Goal: Task Accomplishment & Management: Manage account settings

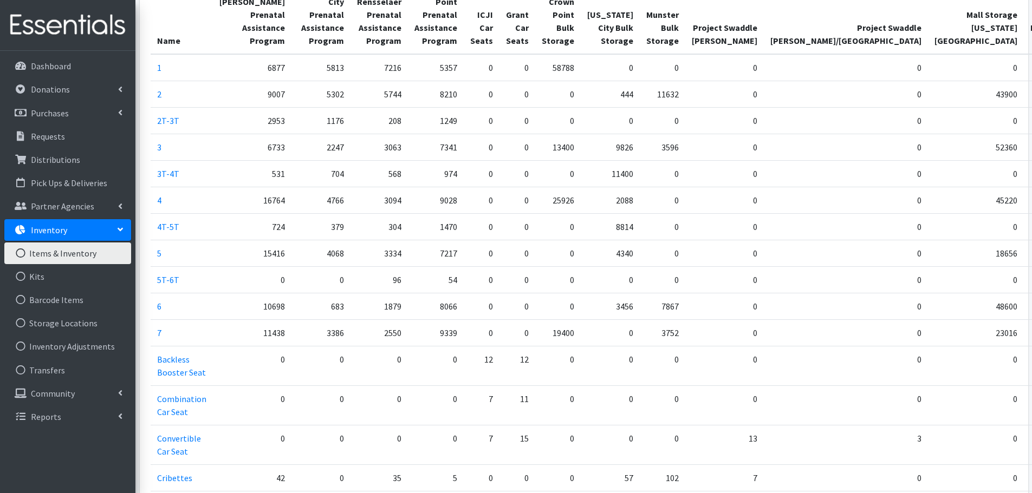
scroll to position [108, 0]
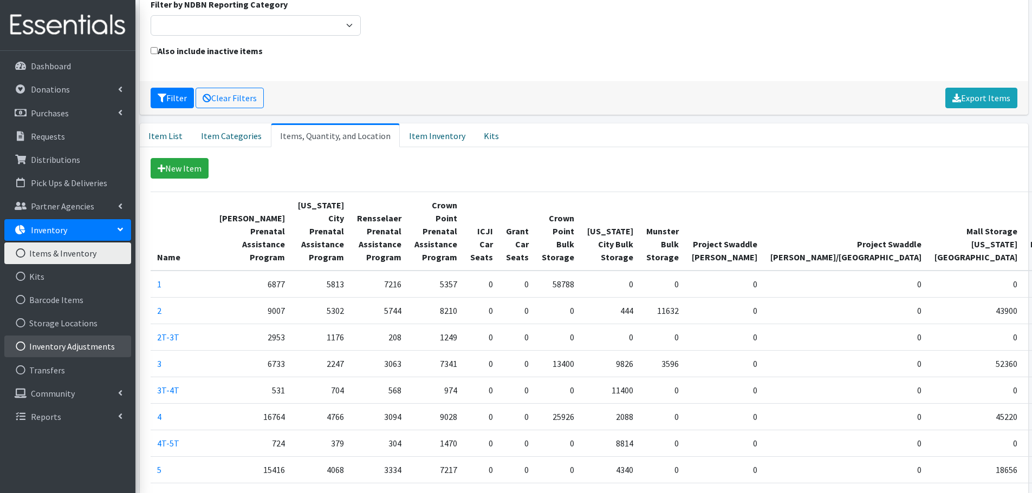
click at [92, 352] on link "Inventory Adjustments" at bounding box center [67, 347] width 127 height 22
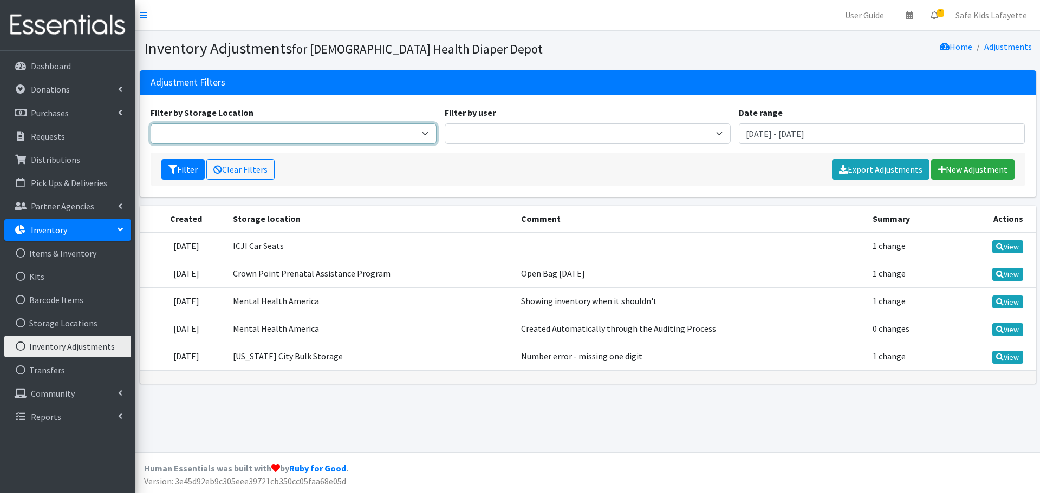
click at [347, 132] on select "Crown Point Bulk Storage Crown Point Prenatal Assistance Program Grant Car Seat…" at bounding box center [294, 133] width 286 height 21
select select "430"
click at [151, 123] on select "Crown Point Bulk Storage Crown Point Prenatal Assistance Program Grant Car Seat…" at bounding box center [294, 133] width 286 height 21
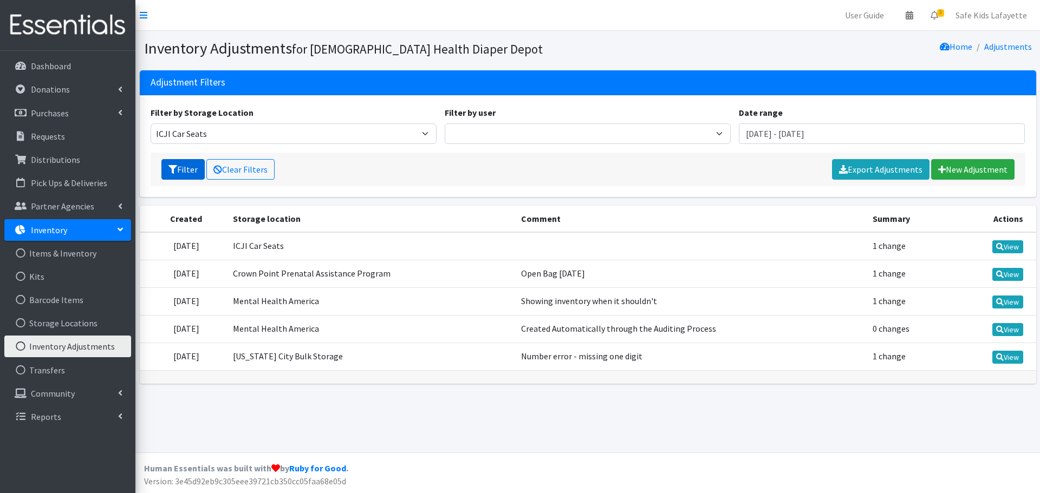
click at [190, 174] on button "Filter" at bounding box center [182, 169] width 43 height 21
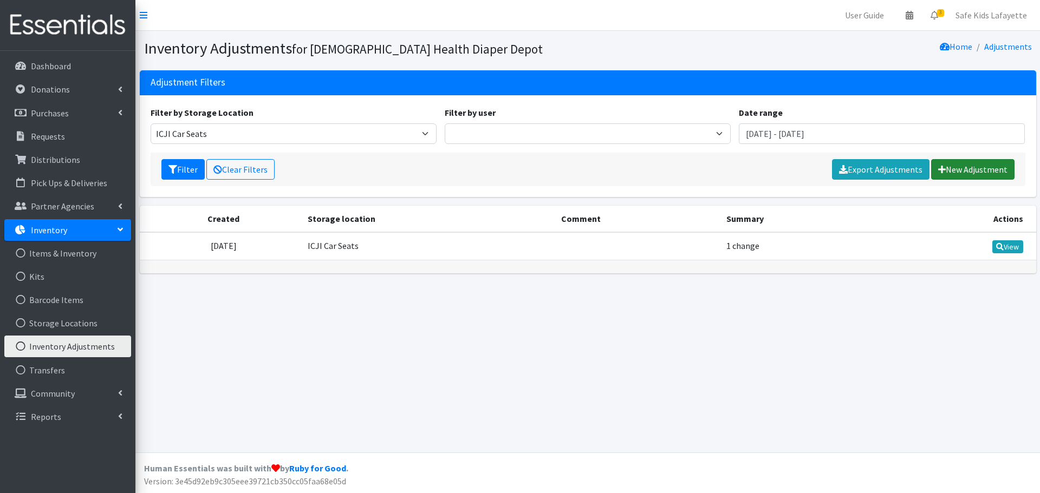
click at [966, 177] on link "New Adjustment" at bounding box center [972, 169] width 83 height 21
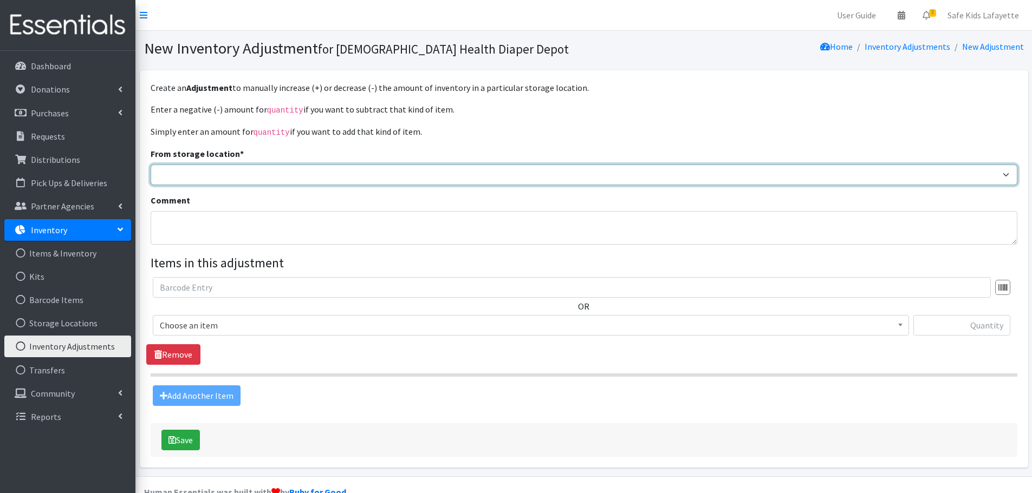
click at [346, 178] on select "Michigan City Prenatal Assistance Program Rensselaer Prenatal Assistance Progra…" at bounding box center [584, 175] width 867 height 21
select select "430"
click at [151, 165] on select "[US_STATE] City Prenatal Assistance Program Rensselaer Prenatal Assistance Prog…" at bounding box center [584, 175] width 867 height 21
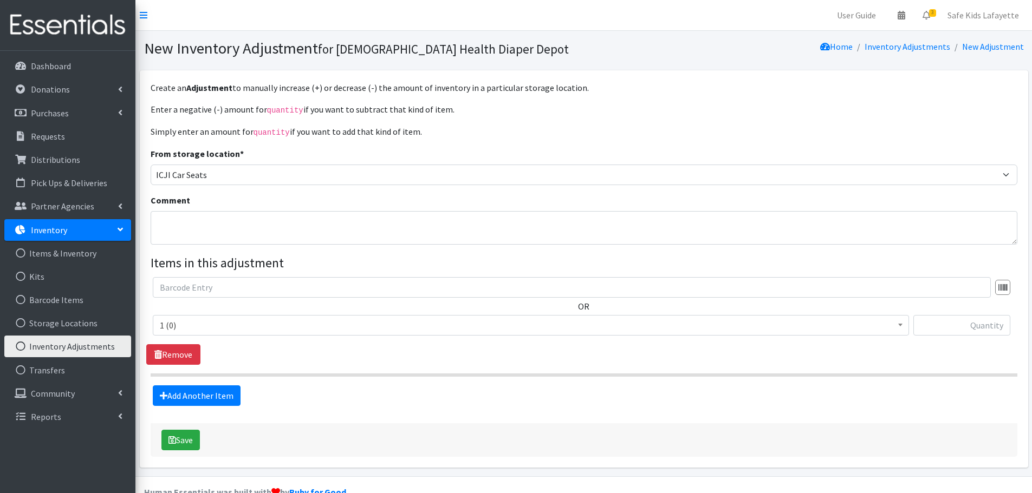
click at [338, 330] on span "1 (0)" at bounding box center [531, 325] width 742 height 15
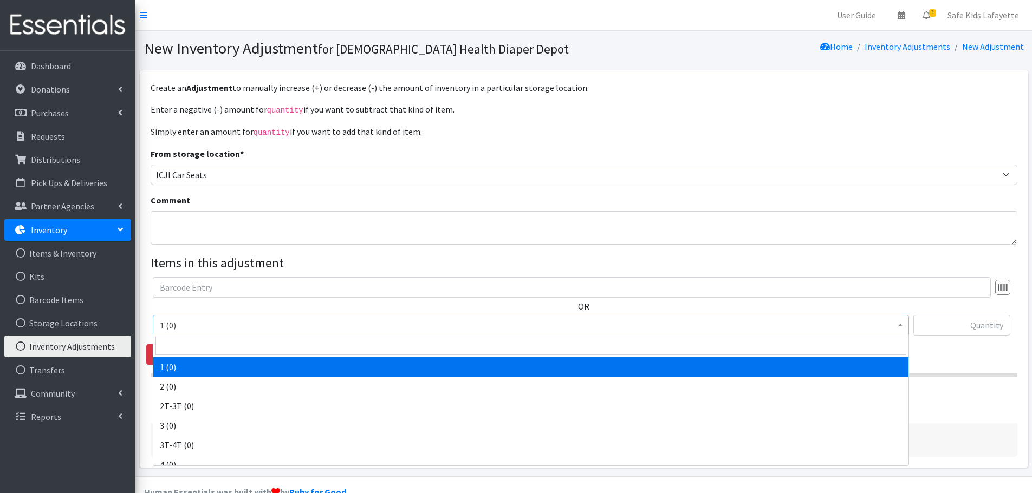
click at [338, 330] on span "1 (0)" at bounding box center [531, 325] width 742 height 15
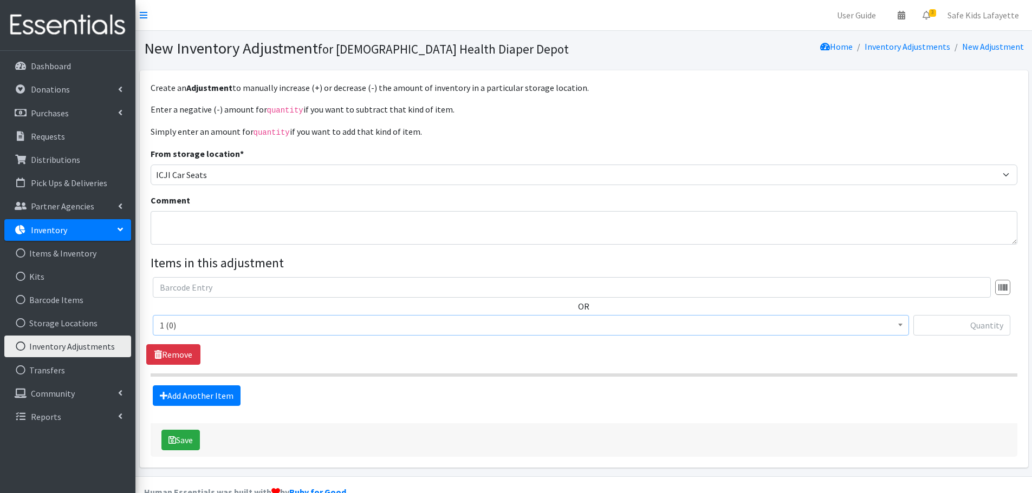
click at [103, 236] on link "Inventory" at bounding box center [67, 230] width 127 height 22
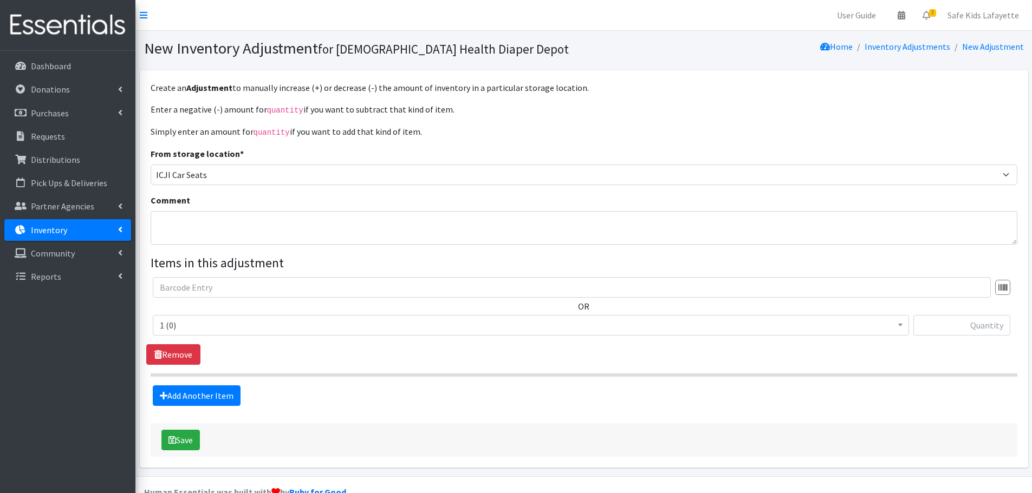
click at [103, 236] on link "Inventory" at bounding box center [67, 230] width 127 height 22
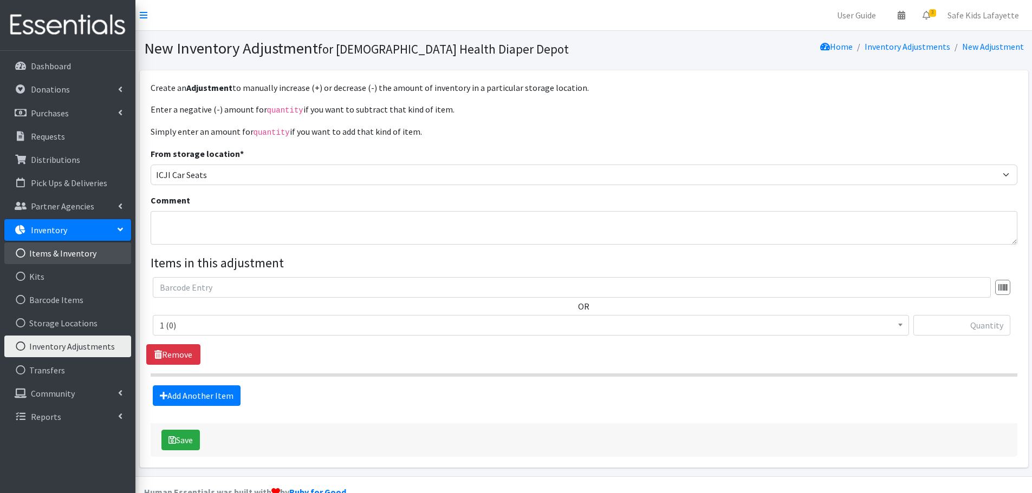
click at [86, 249] on link "Items & Inventory" at bounding box center [67, 254] width 127 height 22
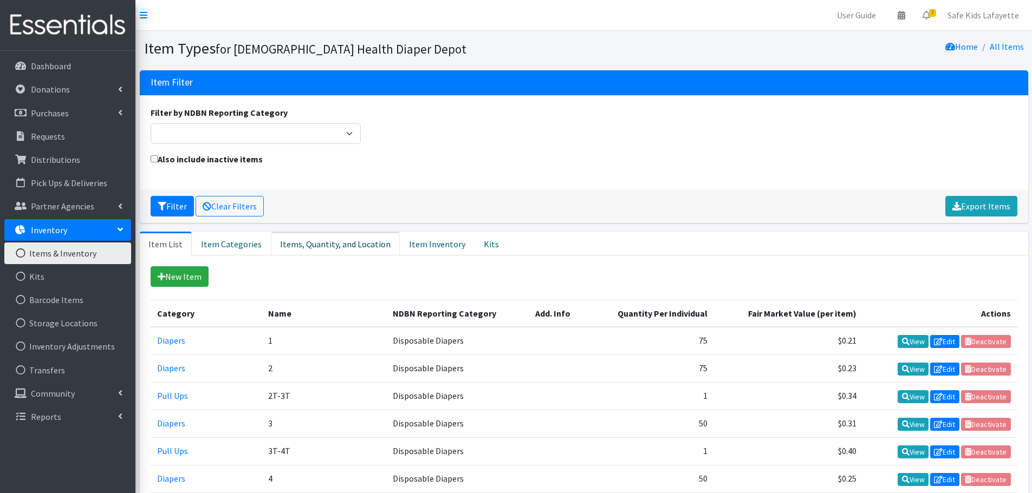
click at [324, 248] on link "Items, Quantity, and Location" at bounding box center [335, 244] width 129 height 24
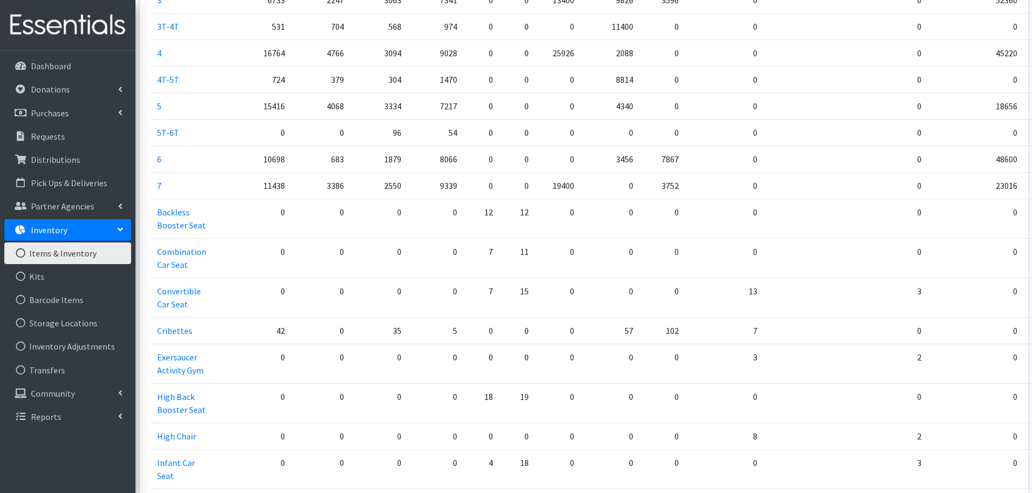
scroll to position [542, 0]
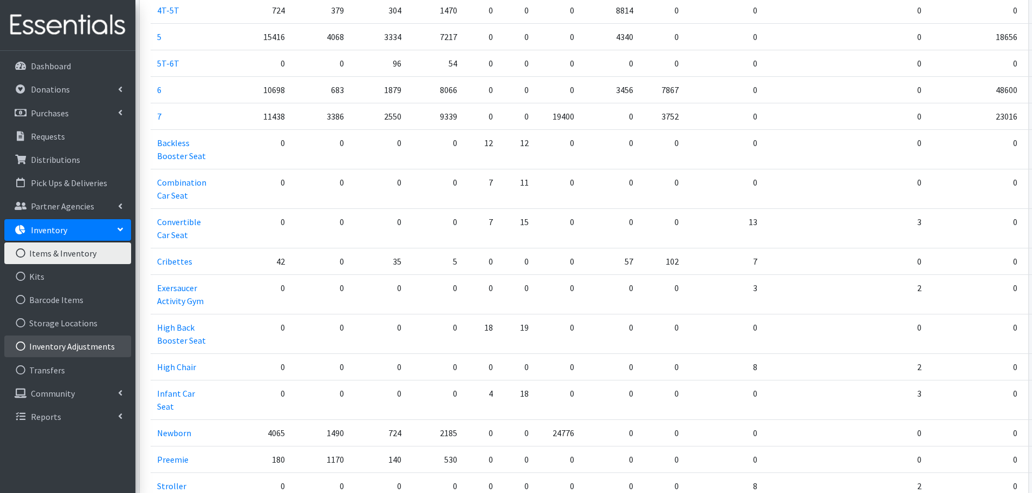
click at [54, 353] on link "Inventory Adjustments" at bounding box center [67, 347] width 127 height 22
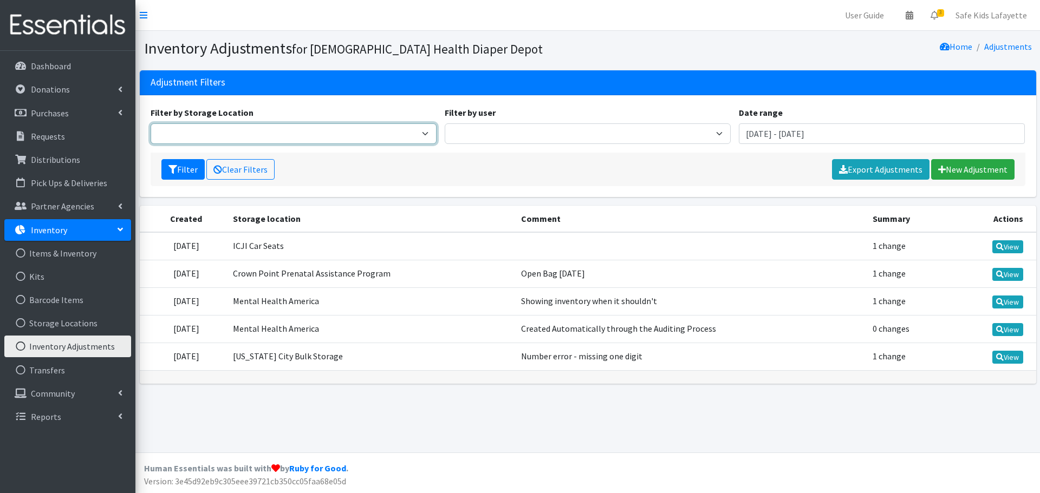
click at [401, 139] on select "Crown Point Bulk Storage Crown Point Prenatal Assistance Program Grant Car Seat…" at bounding box center [294, 133] width 286 height 21
select select "430"
click at [151, 123] on select "Crown Point Bulk Storage Crown Point Prenatal Assistance Program Grant Car Seat…" at bounding box center [294, 133] width 286 height 21
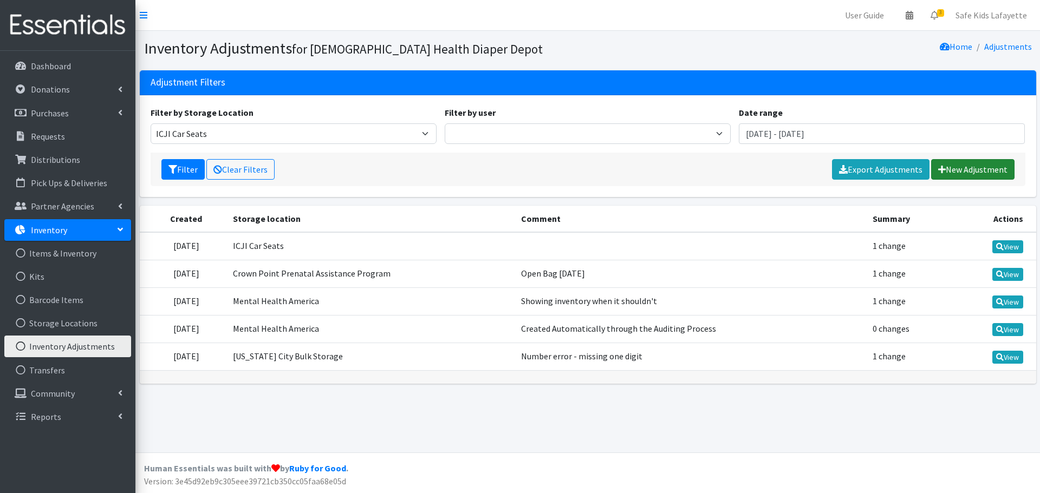
click at [956, 178] on link "New Adjustment" at bounding box center [972, 169] width 83 height 21
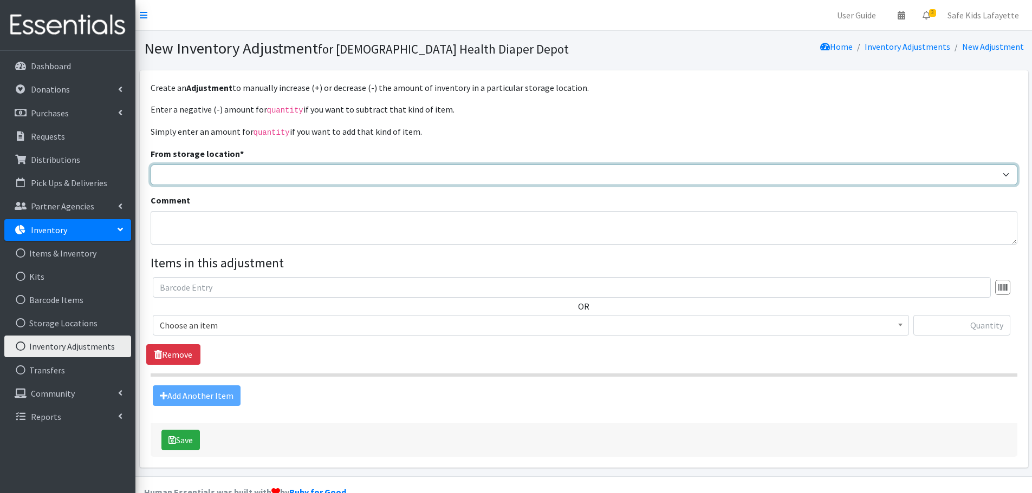
click at [346, 177] on select "Michigan City Prenatal Assistance Program Rensselaer Prenatal Assistance Progra…" at bounding box center [584, 175] width 867 height 21
select select "430"
click at [151, 165] on select "Michigan City Prenatal Assistance Program Rensselaer Prenatal Assistance Progra…" at bounding box center [584, 175] width 867 height 21
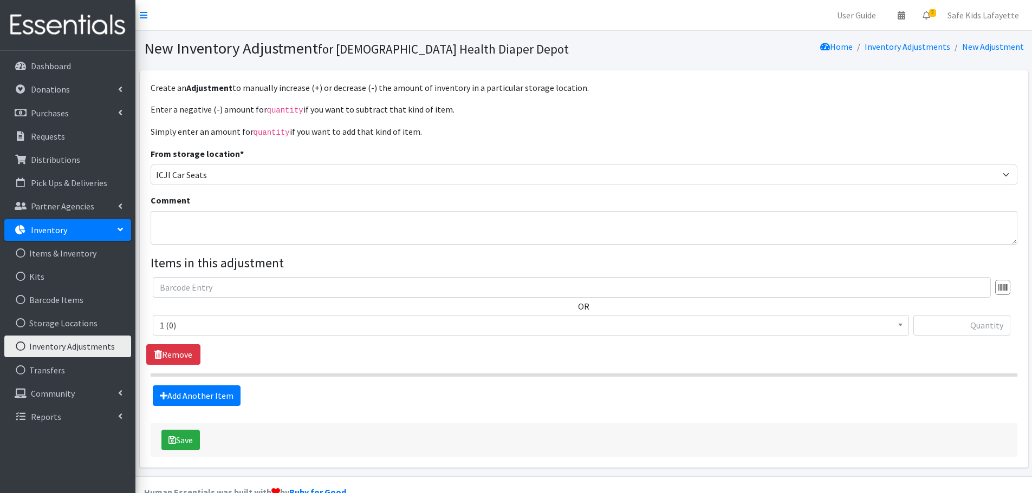
click at [333, 324] on span "1 (0)" at bounding box center [531, 325] width 742 height 15
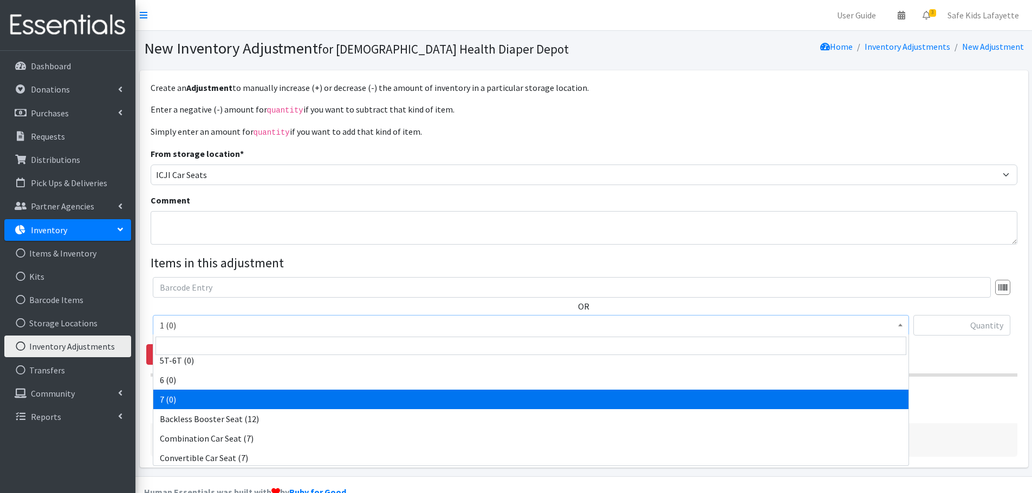
scroll to position [217, 0]
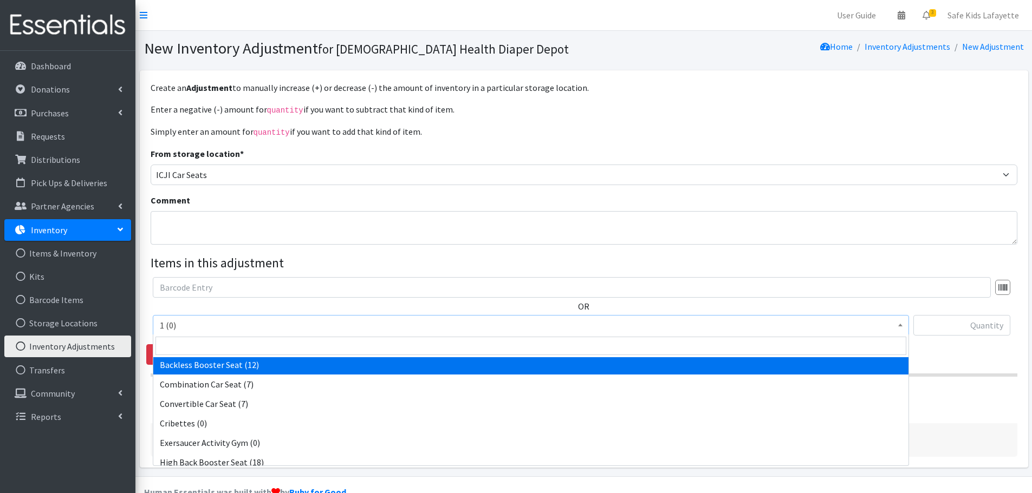
select select "14452"
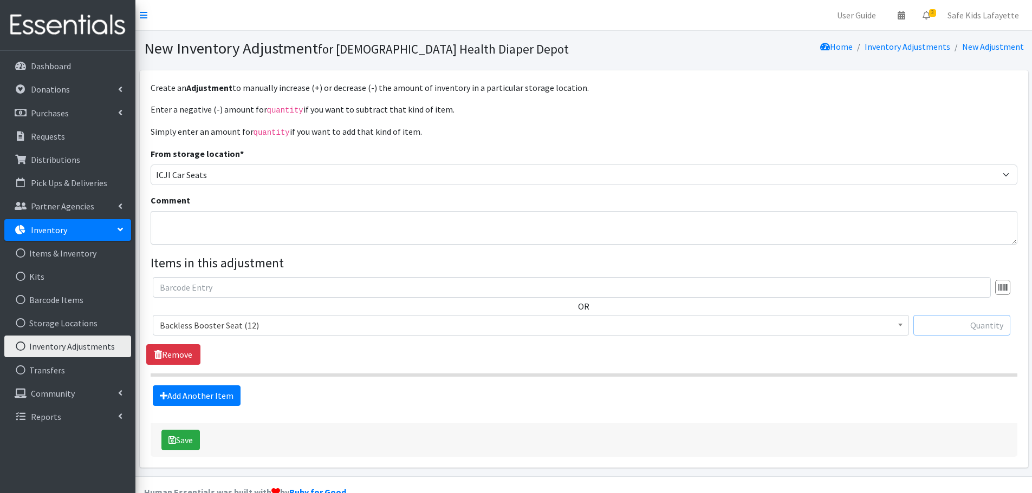
click at [932, 330] on input "text" at bounding box center [961, 325] width 97 height 21
type input "12"
click at [220, 395] on link "Add Another Item" at bounding box center [197, 396] width 88 height 21
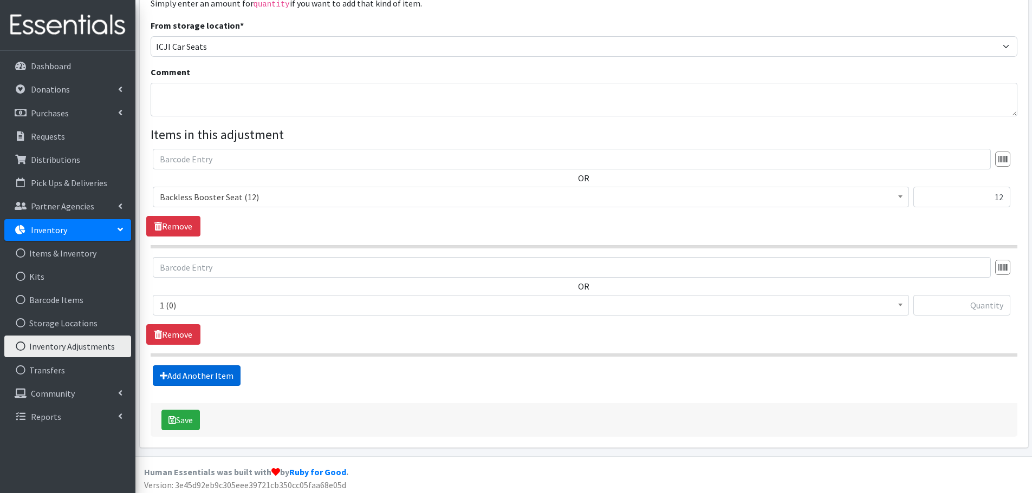
scroll to position [131, 0]
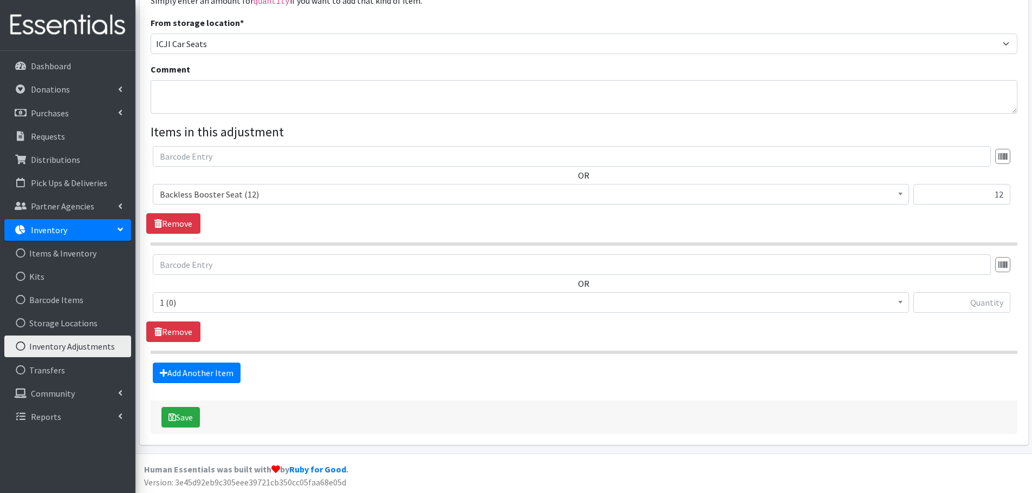
click at [265, 304] on span "1 (0)" at bounding box center [531, 302] width 742 height 15
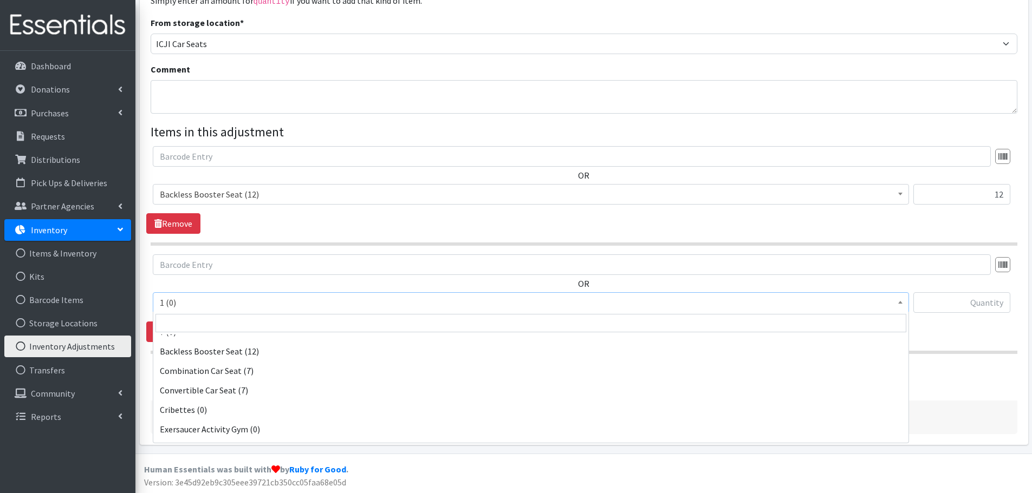
scroll to position [217, 0]
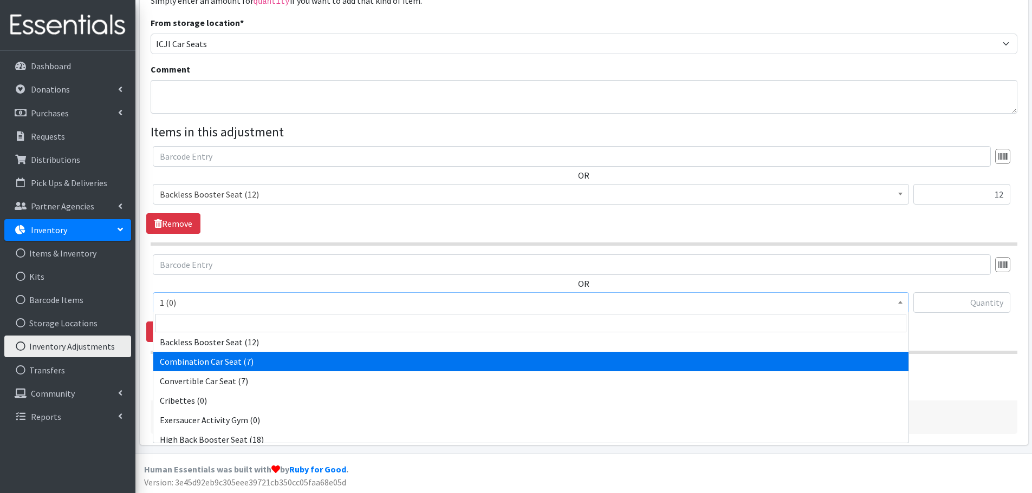
select select "14451"
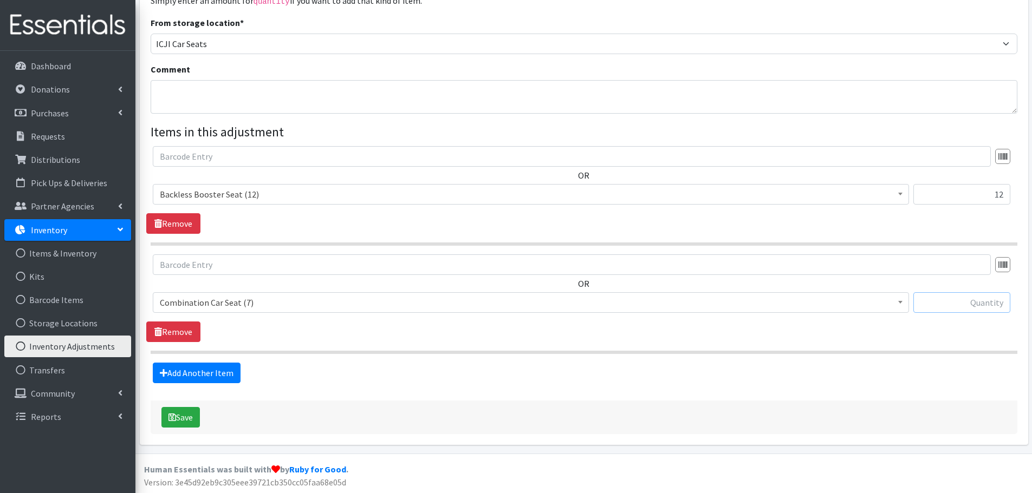
click at [924, 304] on input "text" at bounding box center [961, 302] width 97 height 21
type input "1"
click at [960, 185] on input "12" at bounding box center [961, 194] width 97 height 21
type input "-12"
click at [175, 420] on icon "submit" at bounding box center [172, 417] width 8 height 9
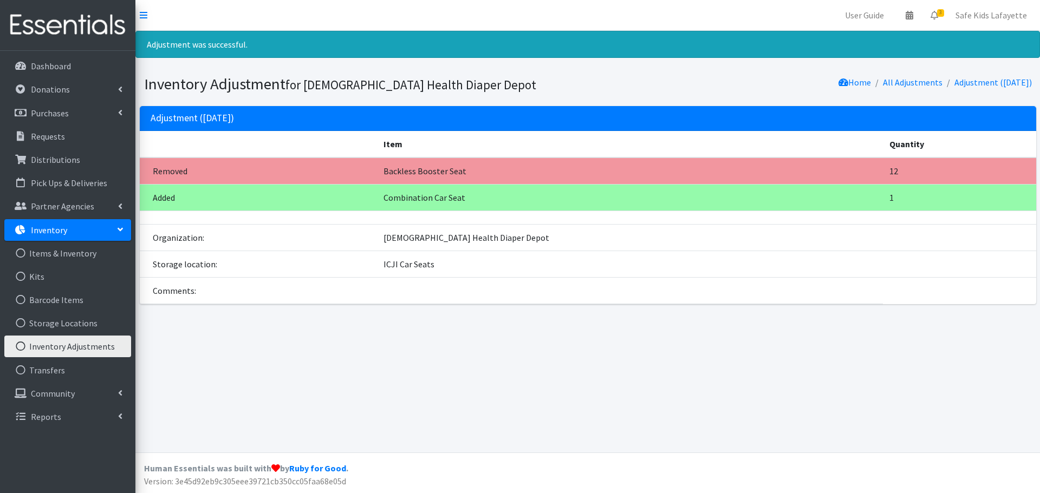
click at [47, 237] on link "Inventory" at bounding box center [67, 230] width 127 height 22
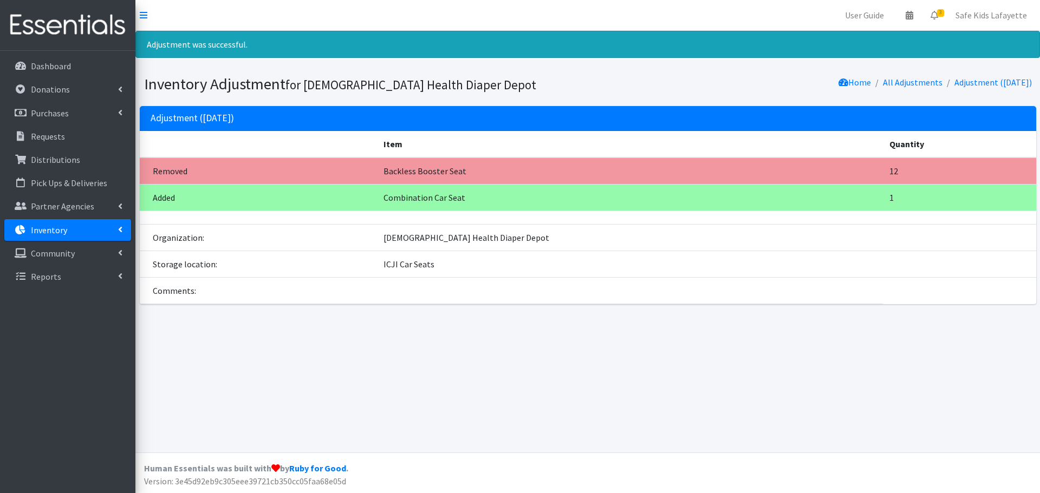
click at [47, 237] on link "Inventory" at bounding box center [67, 230] width 127 height 22
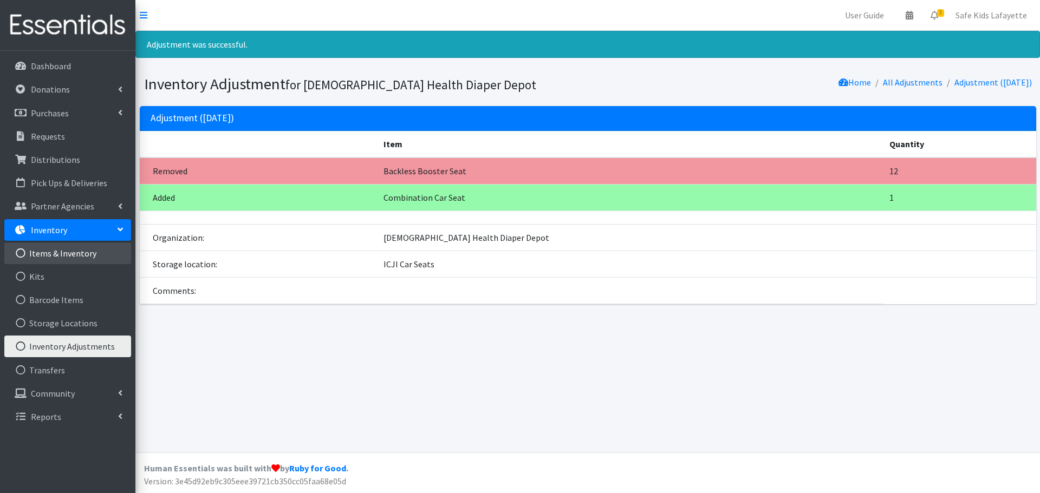
click at [45, 251] on link "Items & Inventory" at bounding box center [67, 254] width 127 height 22
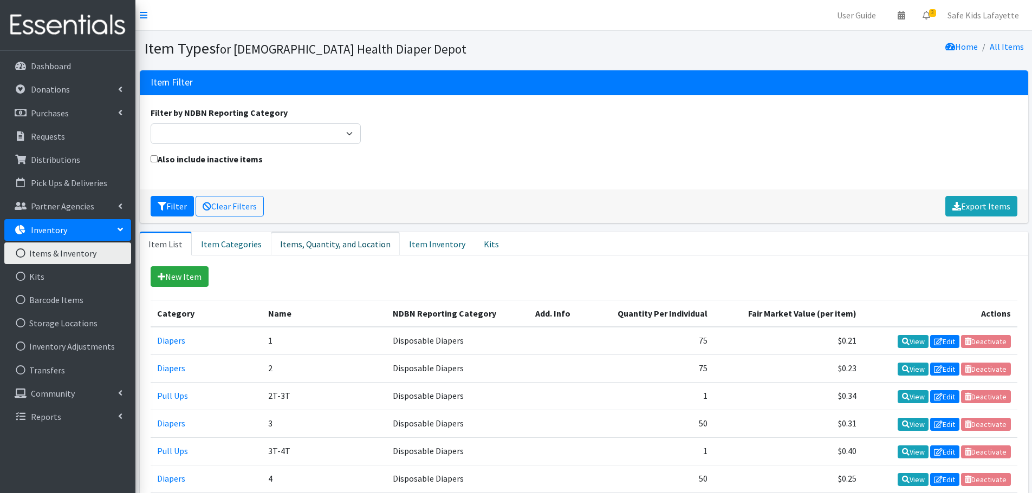
click at [340, 249] on link "Items, Quantity, and Location" at bounding box center [335, 244] width 129 height 24
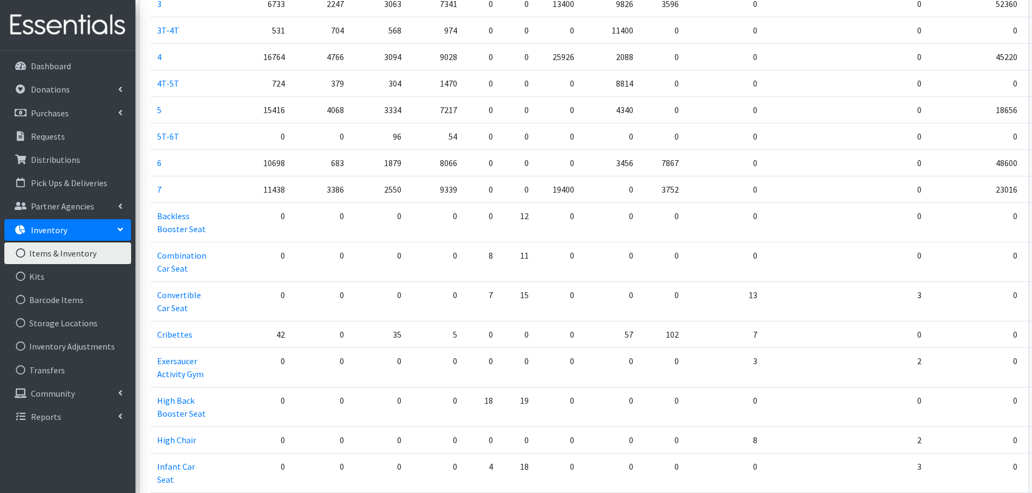
scroll to position [487, 0]
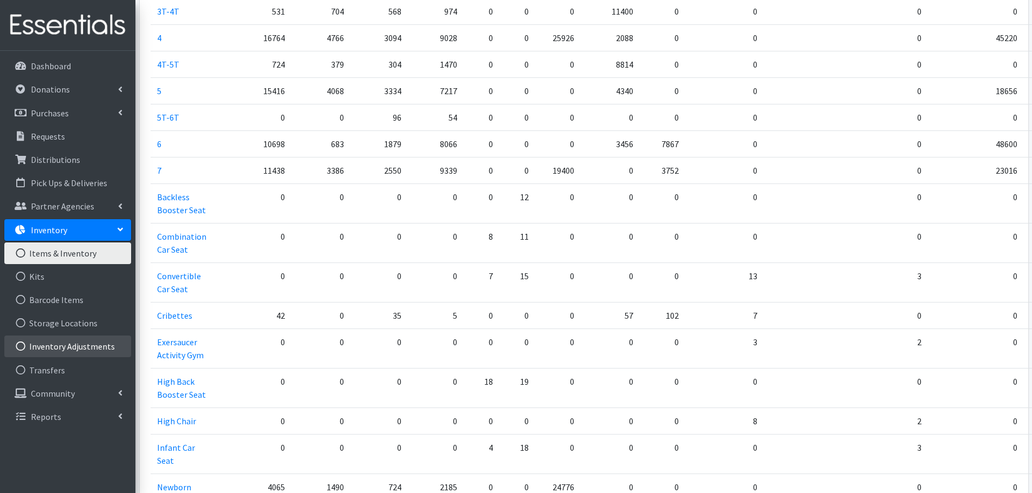
click at [107, 346] on link "Inventory Adjustments" at bounding box center [67, 347] width 127 height 22
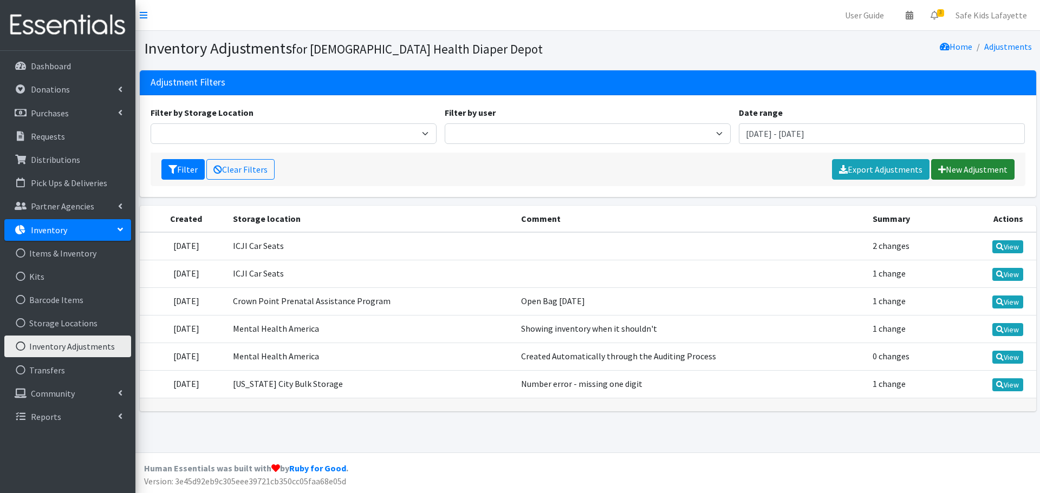
click at [937, 177] on link "New Adjustment" at bounding box center [972, 169] width 83 height 21
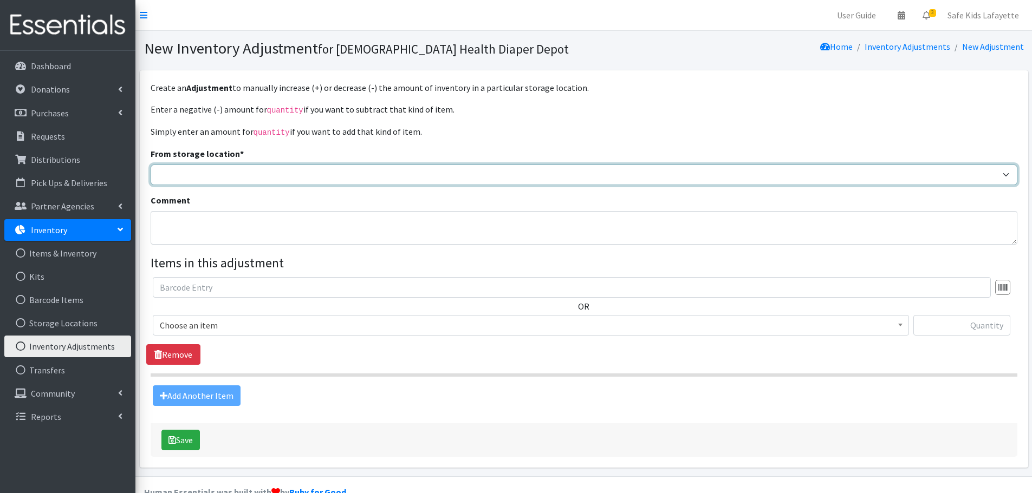
click at [350, 183] on select "Michigan City Prenatal Assistance Program Rensselaer Prenatal Assistance Progra…" at bounding box center [584, 175] width 867 height 21
select select "431"
click at [151, 165] on select "Michigan City Prenatal Assistance Program Rensselaer Prenatal Assistance Progra…" at bounding box center [584, 175] width 867 height 21
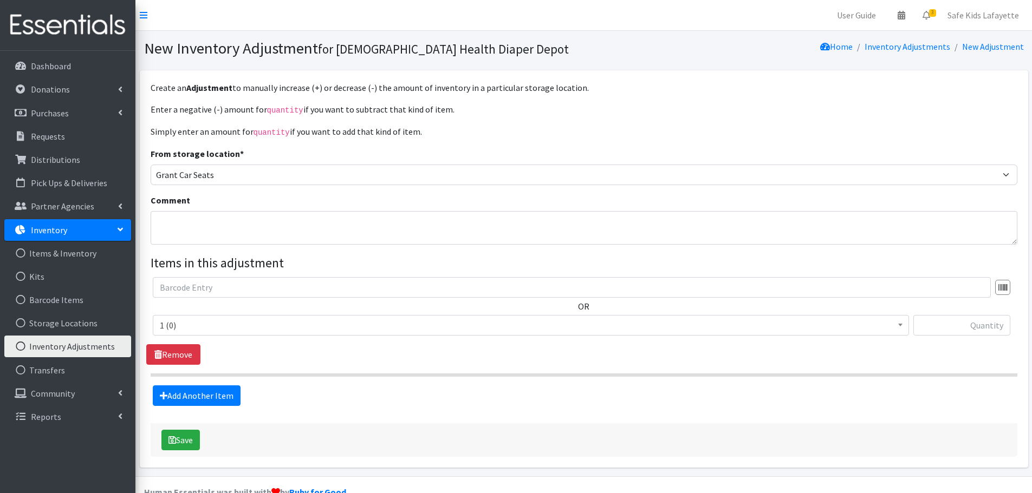
click at [382, 335] on span "1 (0) 2 (0) 2T-3T (0) 3 (0) 3T-4T (0) 4 (0) 4T-5T (0) 5 (0) 5T-6T (0) 6 (0) 7 (…" at bounding box center [531, 329] width 756 height 29
click at [384, 330] on span "1 (0)" at bounding box center [531, 325] width 742 height 15
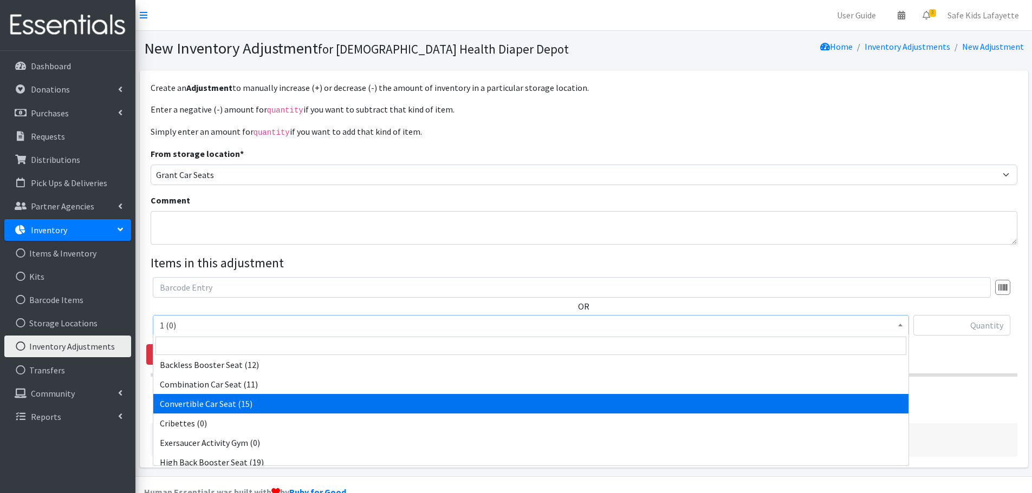
scroll to position [271, 0]
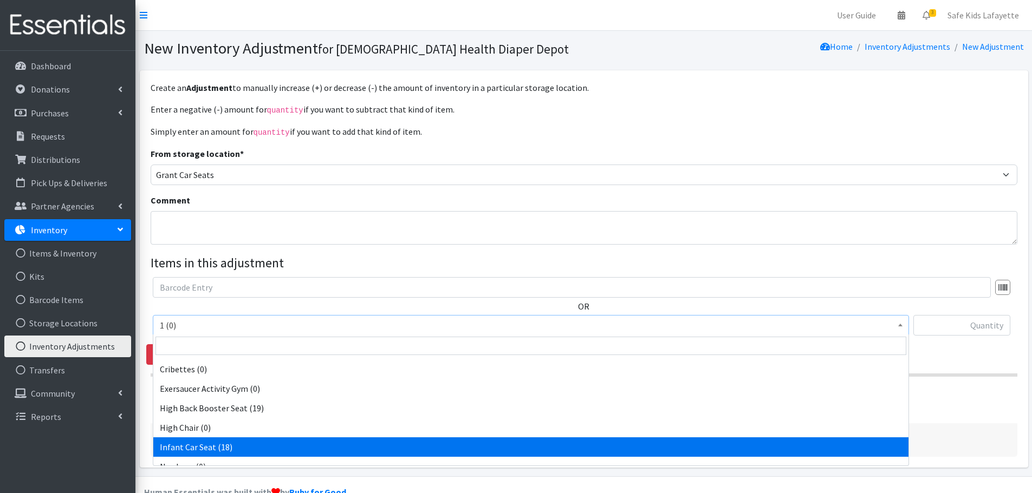
select select "14449"
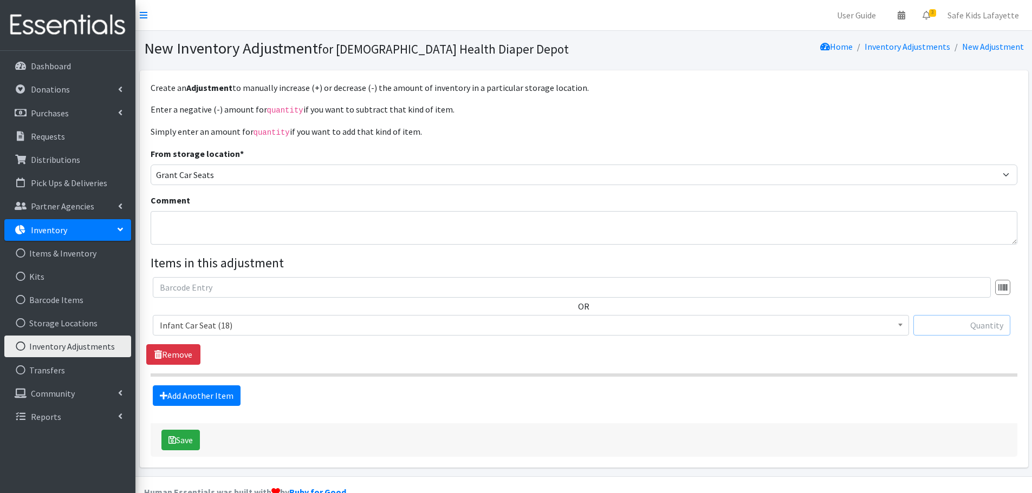
click at [942, 325] on input "text" at bounding box center [961, 325] width 97 height 21
type input "-1"
click at [215, 388] on link "Add Another Item" at bounding box center [197, 396] width 88 height 21
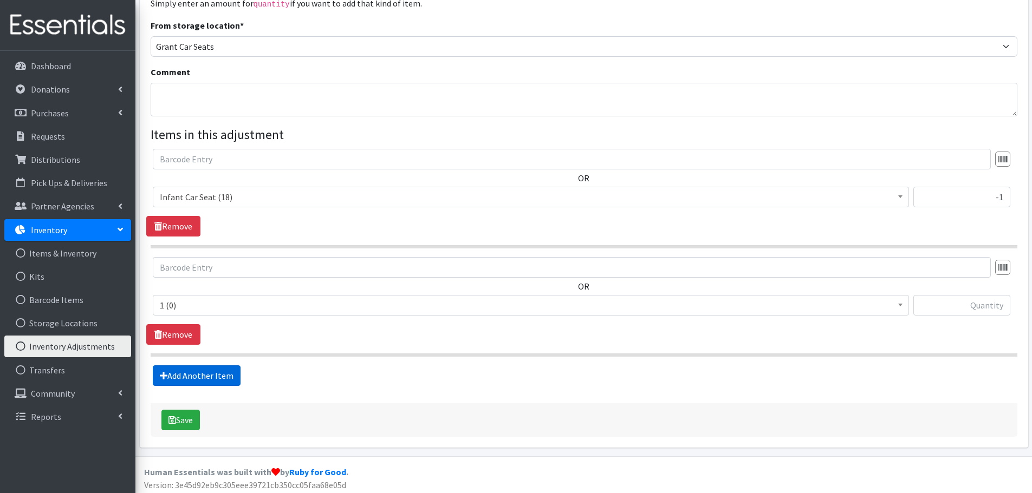
scroll to position [131, 0]
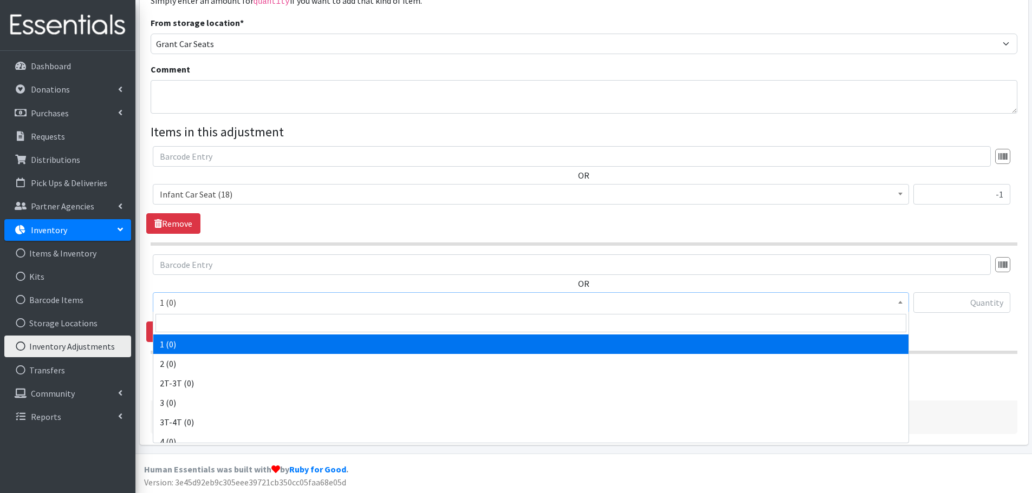
click at [218, 307] on span "1 (0)" at bounding box center [531, 302] width 742 height 15
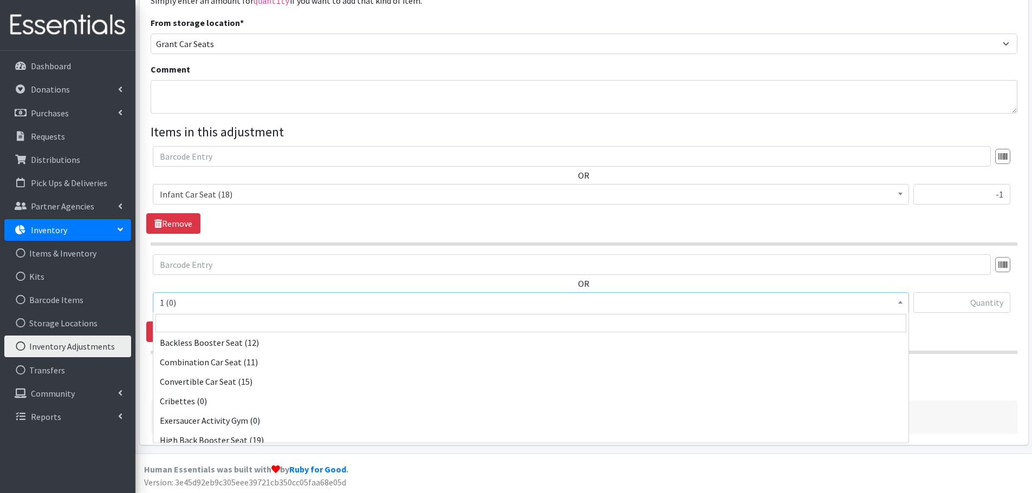
scroll to position [217, 0]
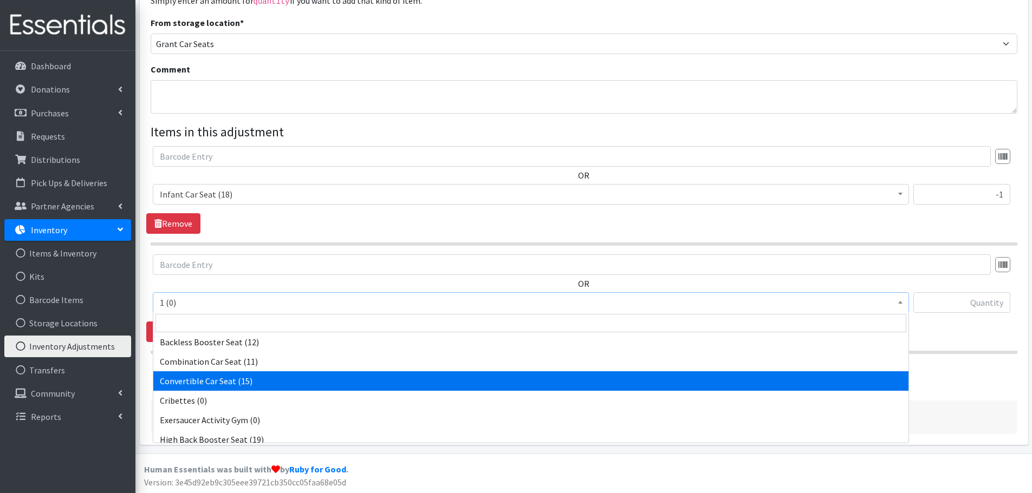
select select "14450"
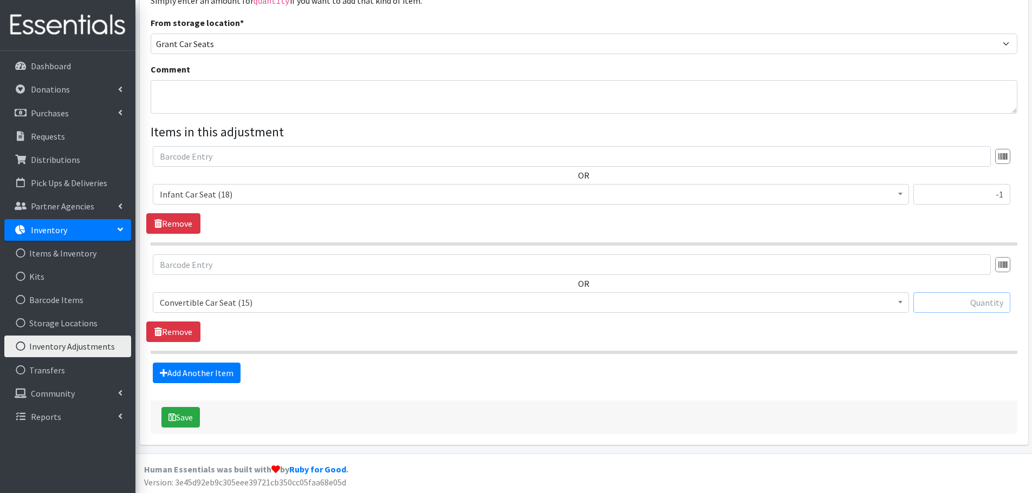
click at [946, 309] on input "text" at bounding box center [961, 302] width 97 height 21
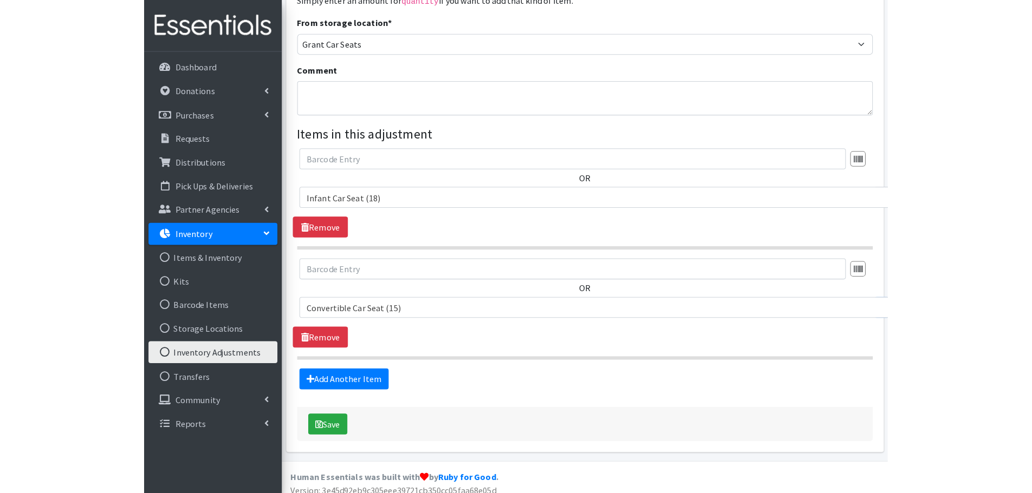
scroll to position [131, 0]
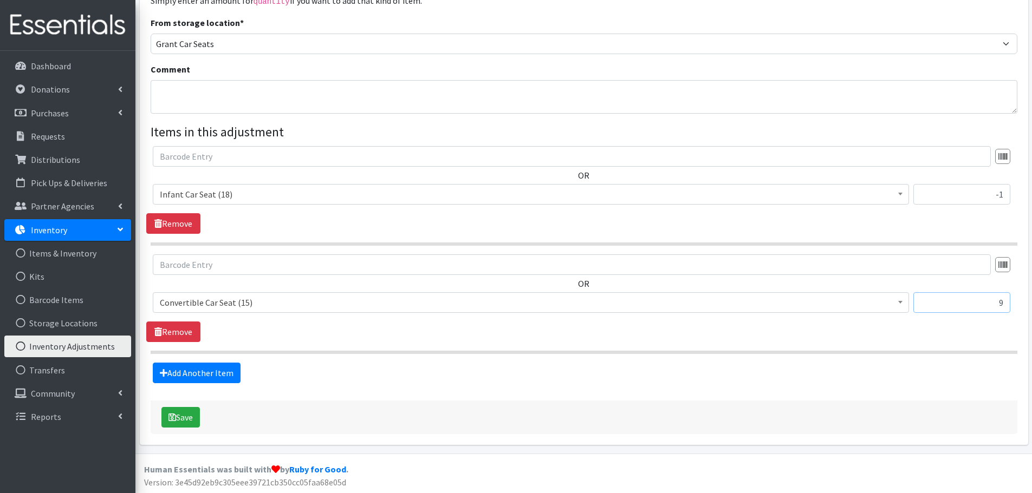
drag, startPoint x: 974, startPoint y: 302, endPoint x: 1038, endPoint y: 304, distance: 63.9
click at [1031, 304] on html "User Guide 0 Pick-ups remaining this week View Calendar 3 3 Requests 0 Partner …" at bounding box center [516, 182] width 1032 height 626
type input "6"
click at [235, 377] on link "Add Another Item" at bounding box center [197, 373] width 88 height 21
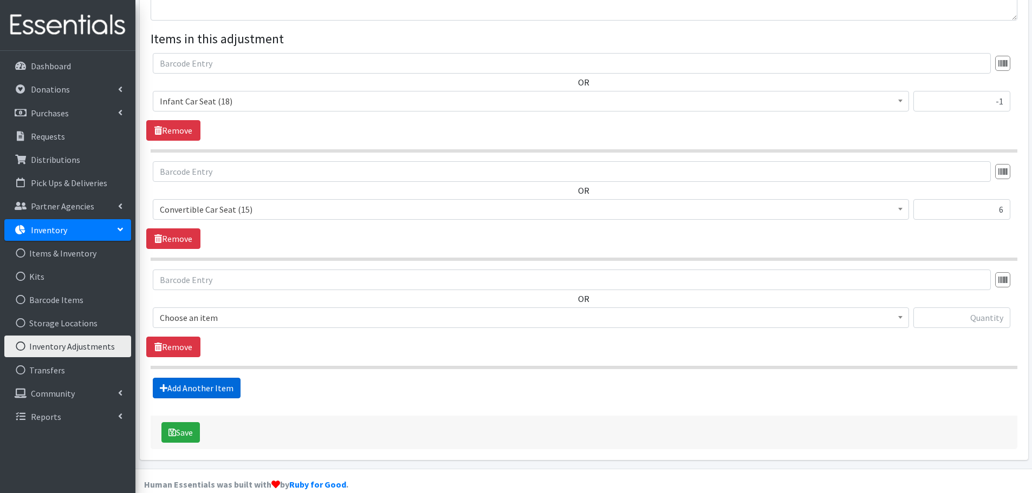
scroll to position [239, 0]
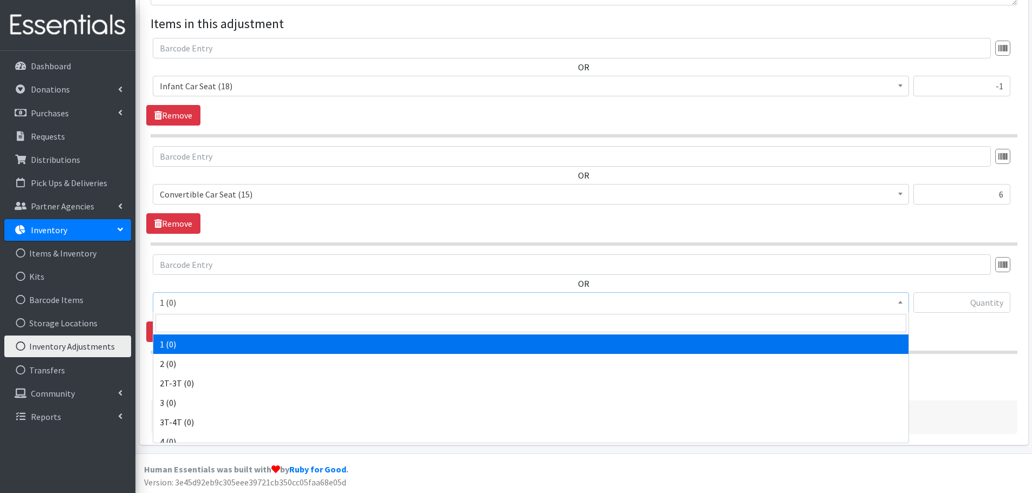
click at [494, 309] on span "1 (0)" at bounding box center [531, 302] width 742 height 15
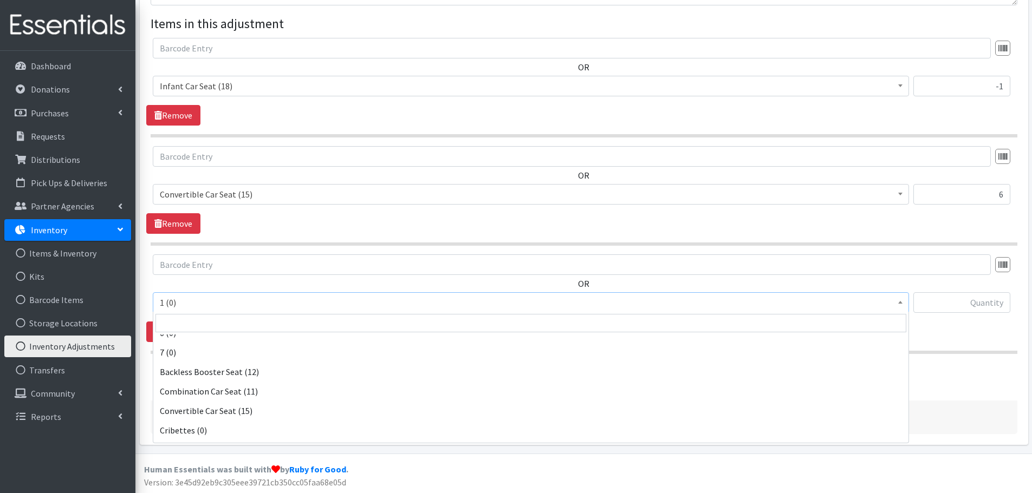
scroll to position [217, 0]
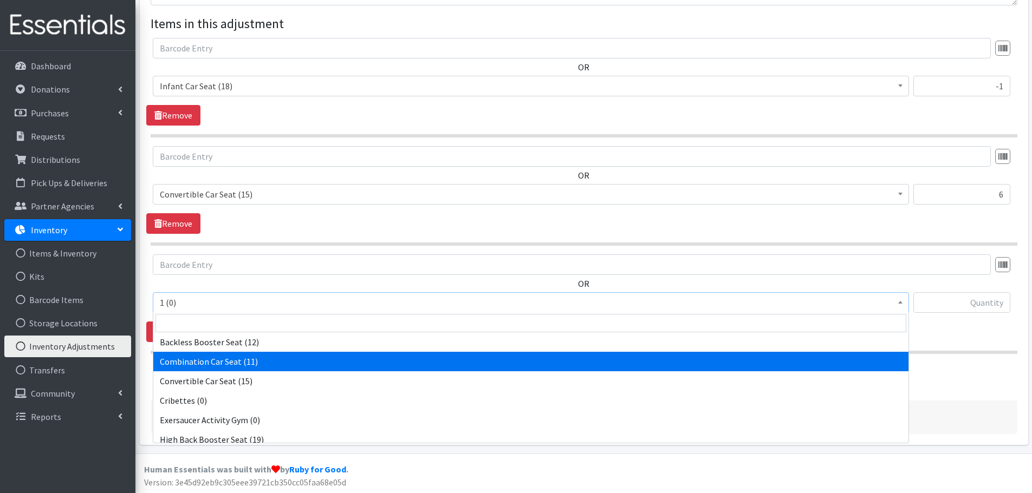
select select "14451"
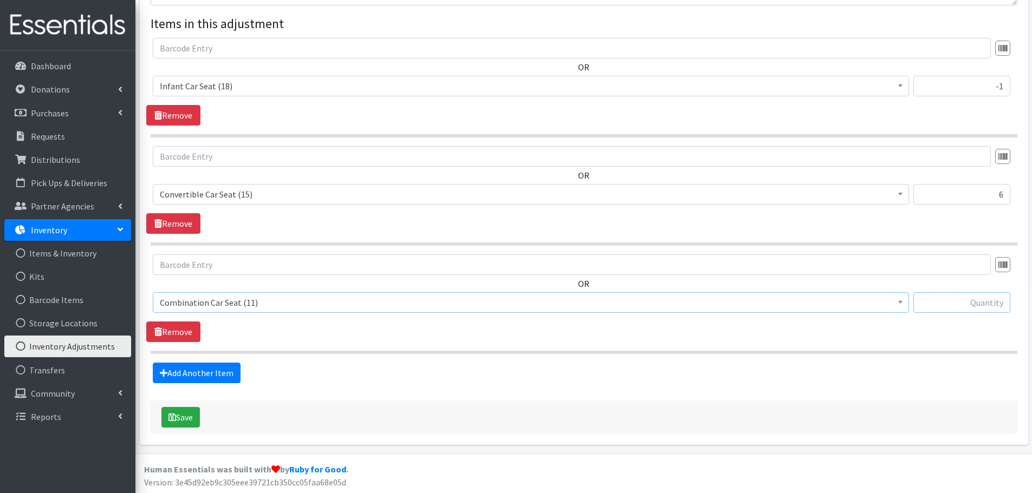
click at [947, 296] on input "text" at bounding box center [961, 302] width 97 height 21
type input "10"
click at [170, 376] on link "Add Another Item" at bounding box center [197, 373] width 88 height 21
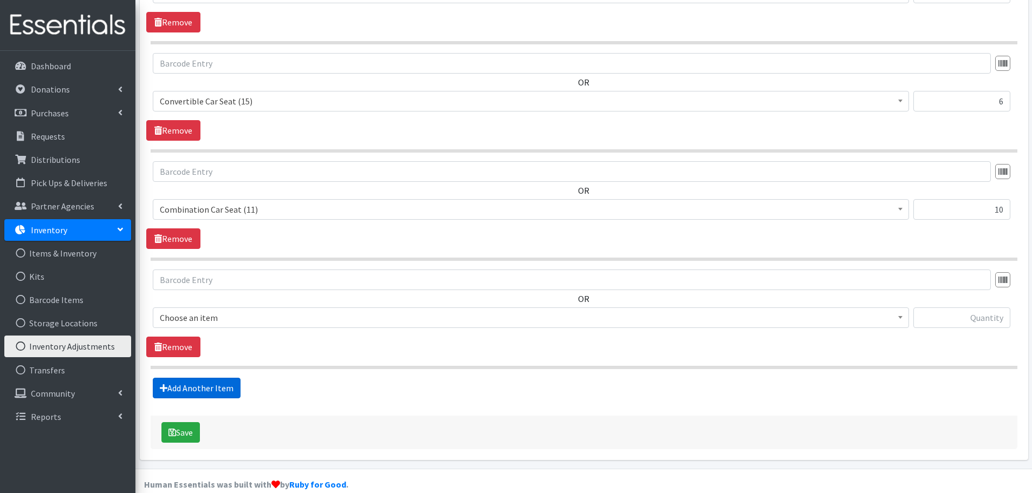
scroll to position [348, 0]
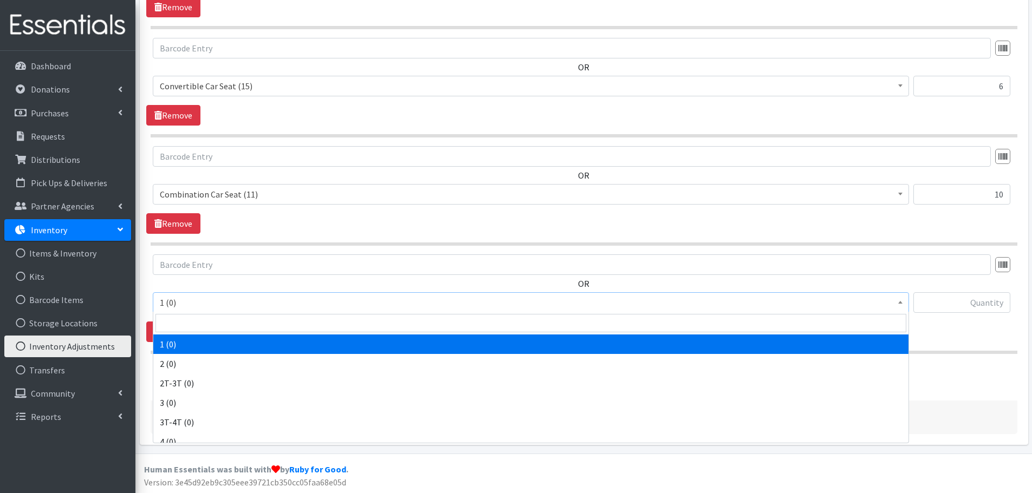
click at [249, 311] on span "1 (0)" at bounding box center [531, 302] width 756 height 21
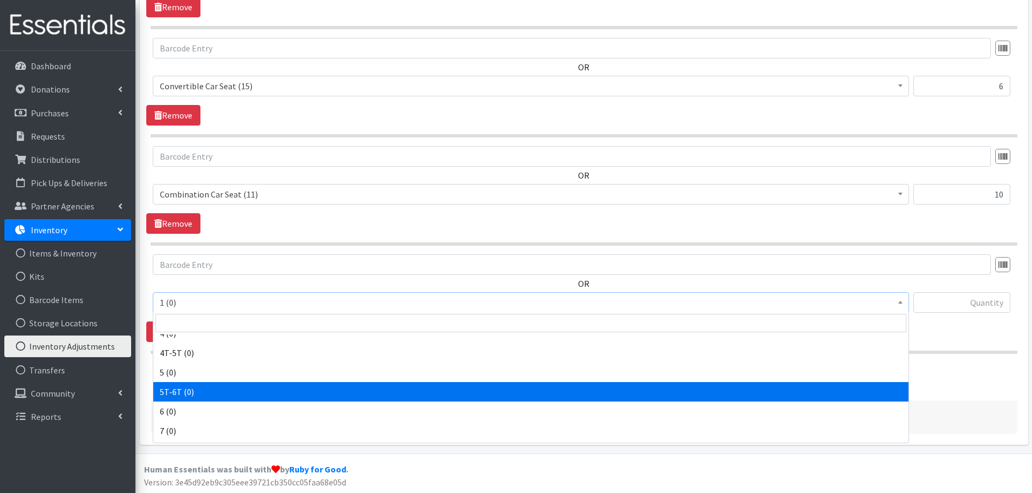
scroll to position [162, 0]
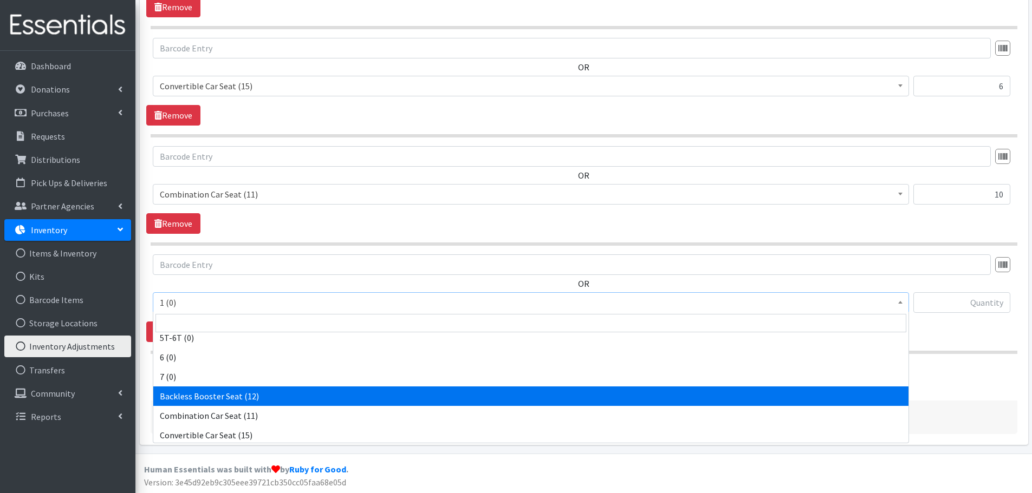
select select "14452"
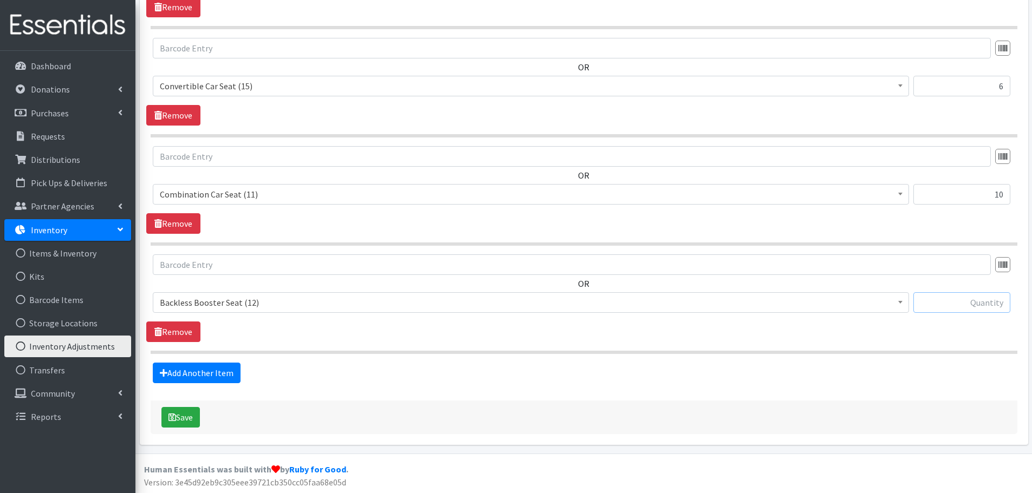
click at [927, 308] on input "text" at bounding box center [961, 302] width 97 height 21
type input "1"
click at [225, 379] on link "Add Another Item" at bounding box center [197, 373] width 88 height 21
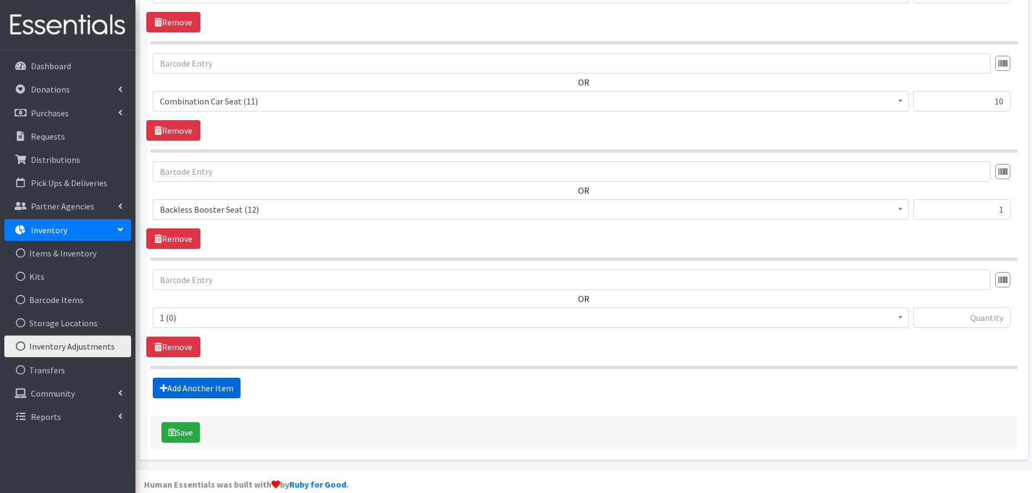
scroll to position [456, 0]
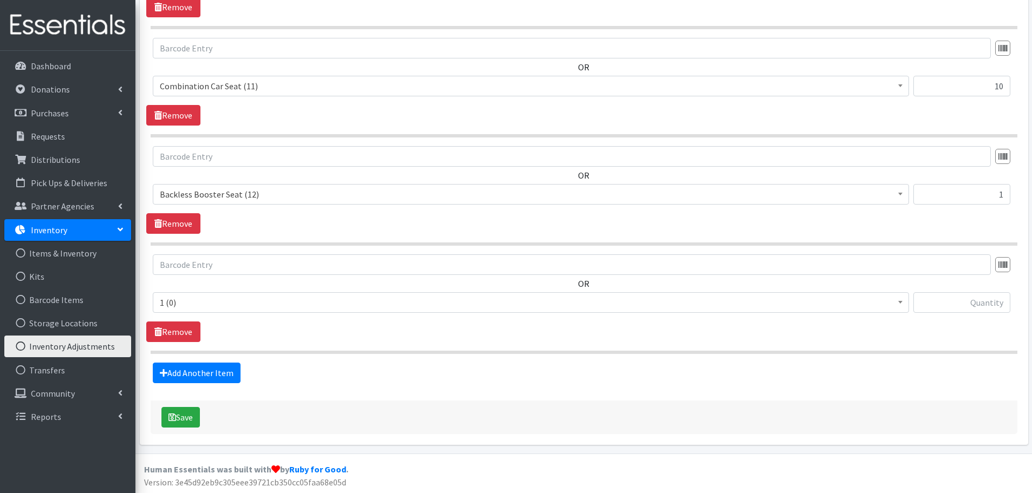
click at [294, 308] on span "1 (0)" at bounding box center [531, 302] width 742 height 15
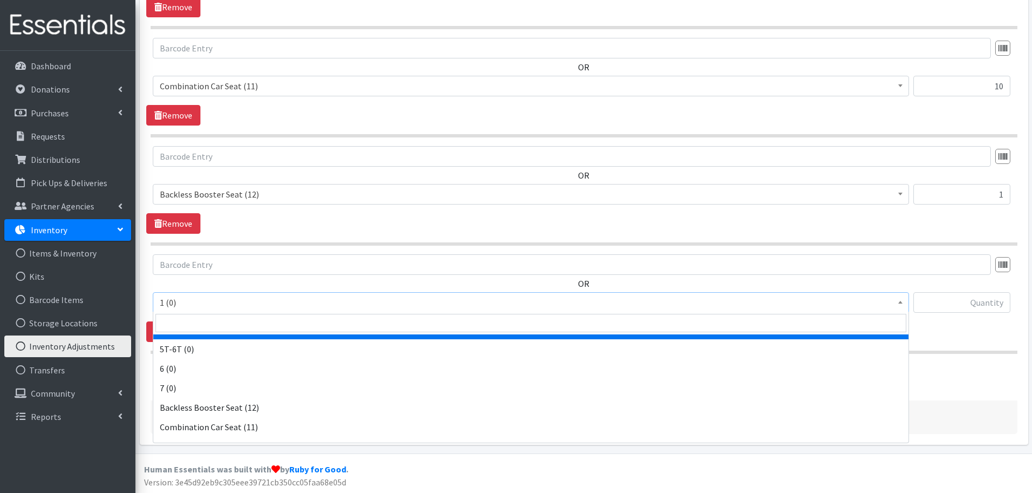
scroll to position [217, 0]
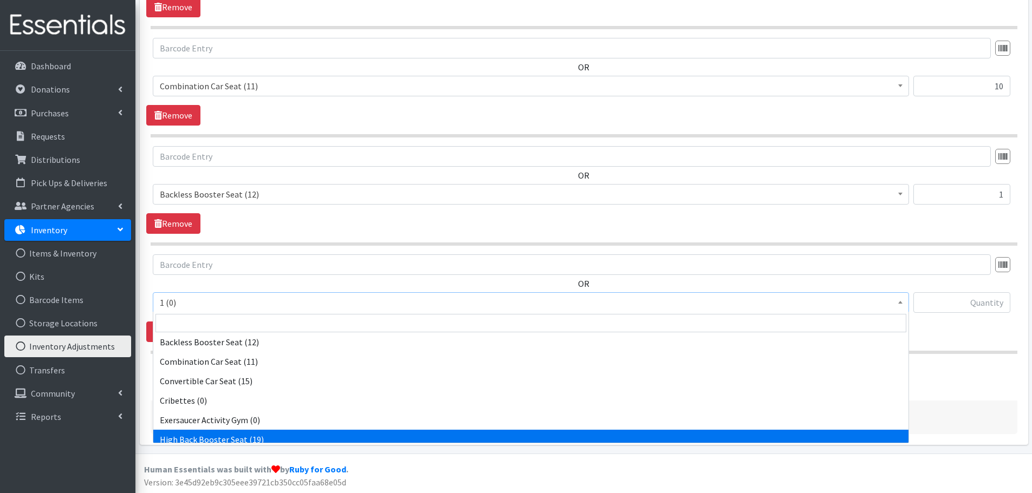
select select "14453"
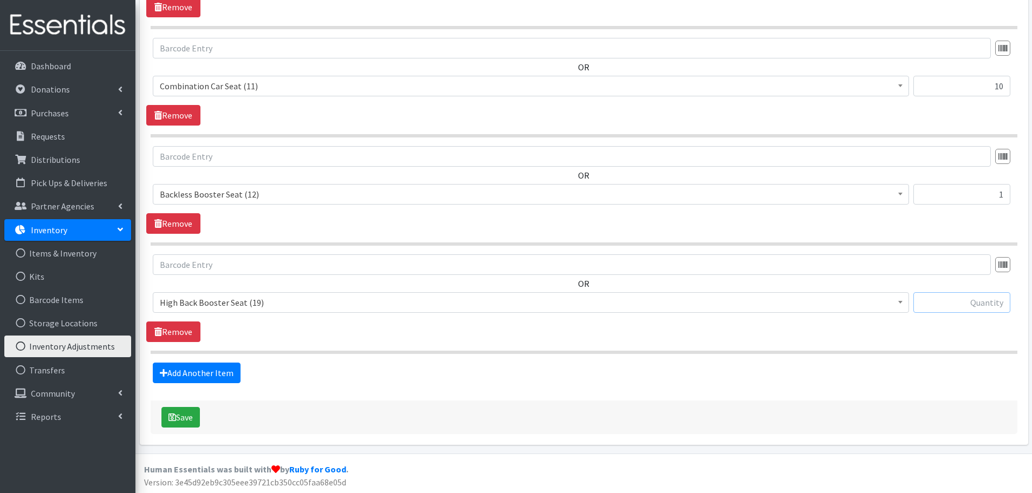
click at [924, 309] on input "text" at bounding box center [961, 302] width 97 height 21
type input "-6"
click at [165, 412] on button "Save" at bounding box center [180, 417] width 38 height 21
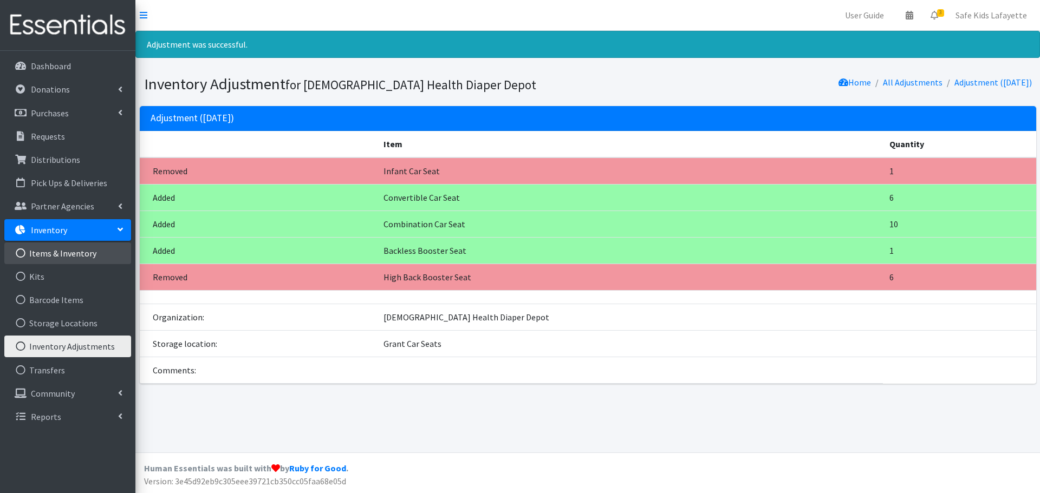
click at [37, 255] on link "Items & Inventory" at bounding box center [67, 254] width 127 height 22
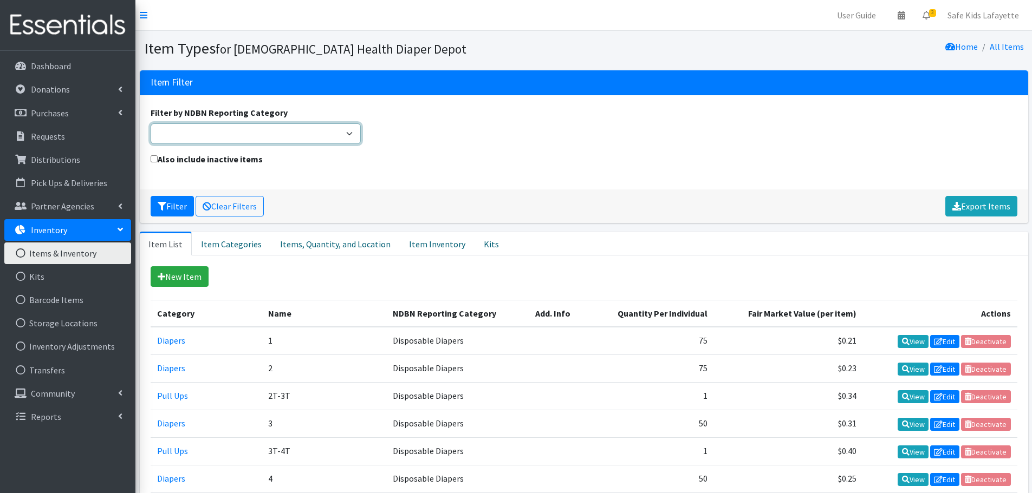
click at [326, 141] on select "Adult Incontinence Cloth Diapers Disposable Diapers Pads Period Liners Period O…" at bounding box center [256, 133] width 211 height 21
click at [494, 148] on div "Filter by NDBN Reporting Category Adult Incontinence Cloth Diapers Disposable D…" at bounding box center [583, 129] width 875 height 47
click at [349, 249] on link "Items, Quantity, and Location" at bounding box center [335, 244] width 129 height 24
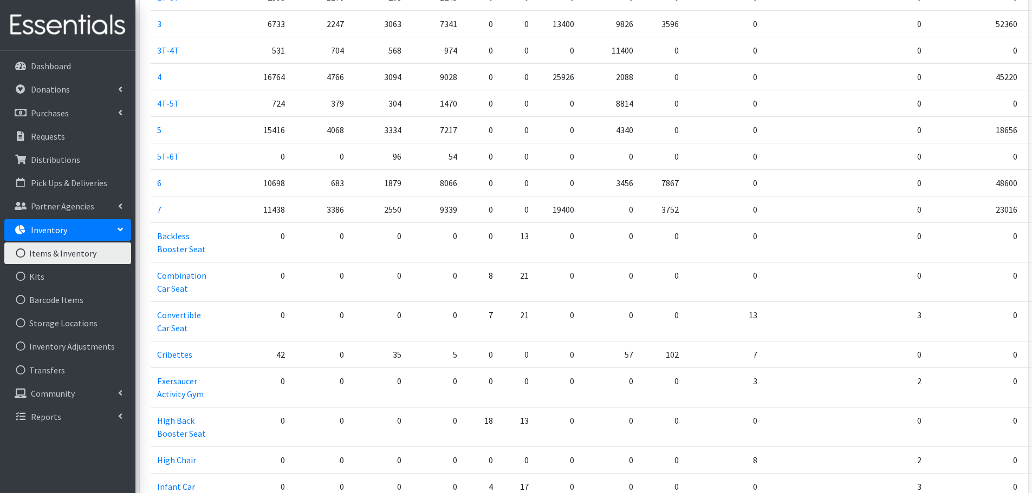
scroll to position [487, 0]
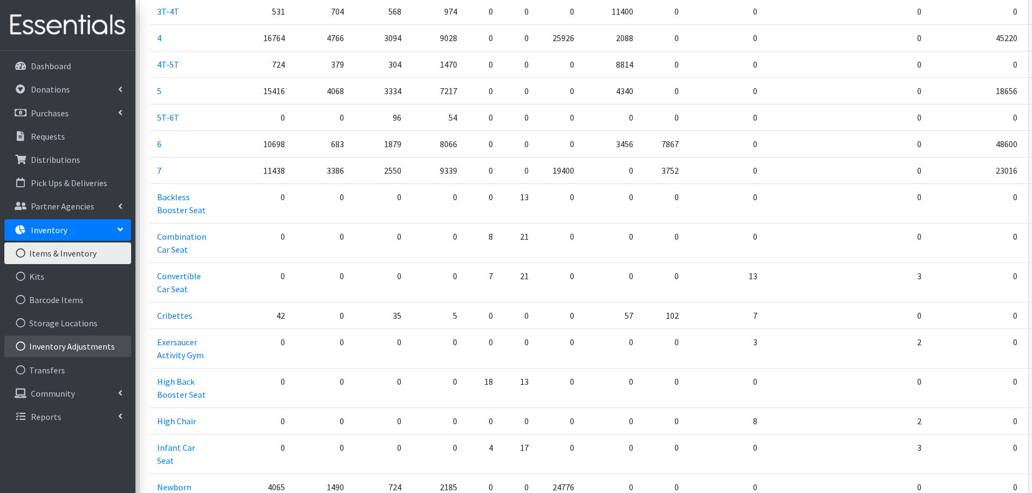
click at [95, 343] on link "Inventory Adjustments" at bounding box center [67, 347] width 127 height 22
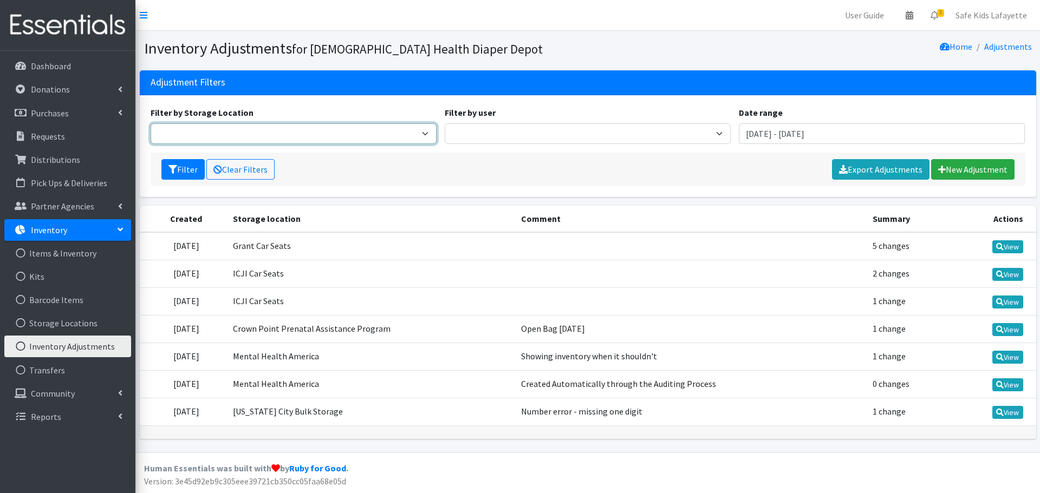
click at [311, 136] on select "Crown Point Bulk Storage Crown Point Prenatal Assistance Program Grant Car Seat…" at bounding box center [294, 133] width 286 height 21
select select "431"
click at [151, 123] on select "Crown Point Bulk Storage Crown Point Prenatal Assistance Program Grant Car Seat…" at bounding box center [294, 133] width 286 height 21
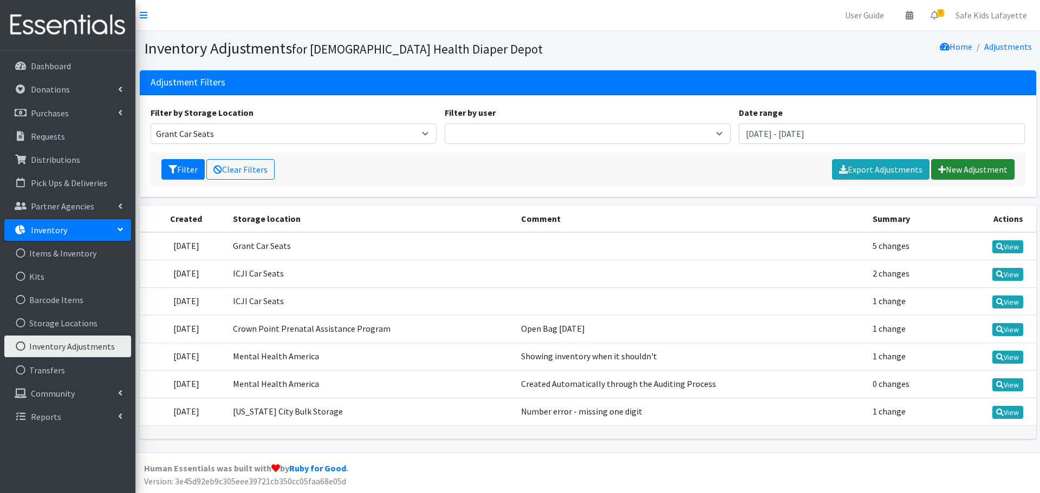
click at [961, 173] on link "New Adjustment" at bounding box center [972, 169] width 83 height 21
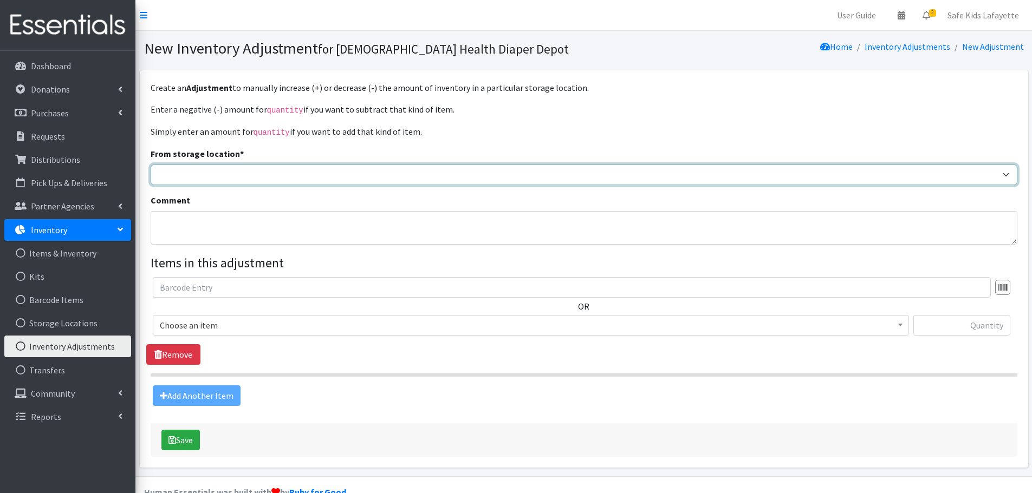
click at [342, 177] on select "[US_STATE] City Prenatal Assistance Program Rensselaer Prenatal Assistance Prog…" at bounding box center [584, 175] width 867 height 21
select select "431"
click at [151, 165] on select "[US_STATE] City Prenatal Assistance Program Rensselaer Prenatal Assistance Prog…" at bounding box center [584, 175] width 867 height 21
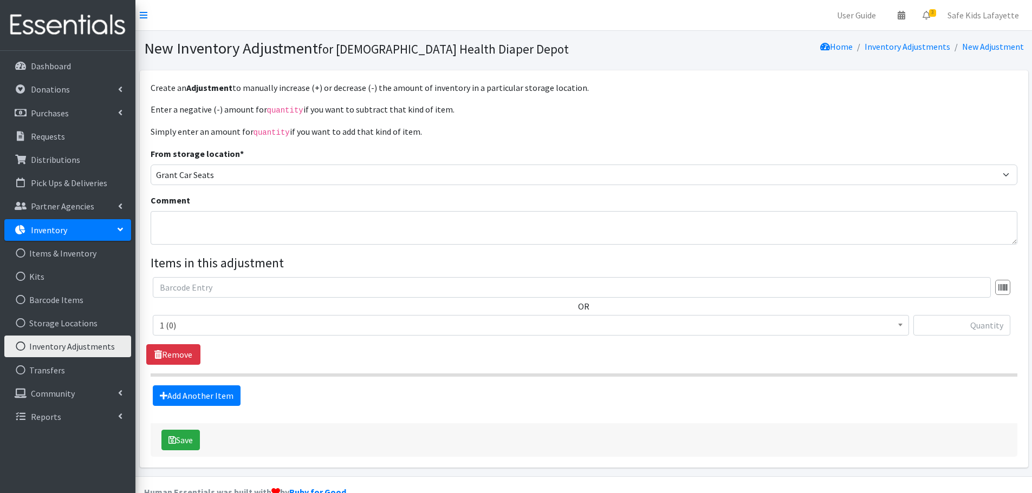
click at [306, 333] on span "1 (0)" at bounding box center [531, 325] width 756 height 21
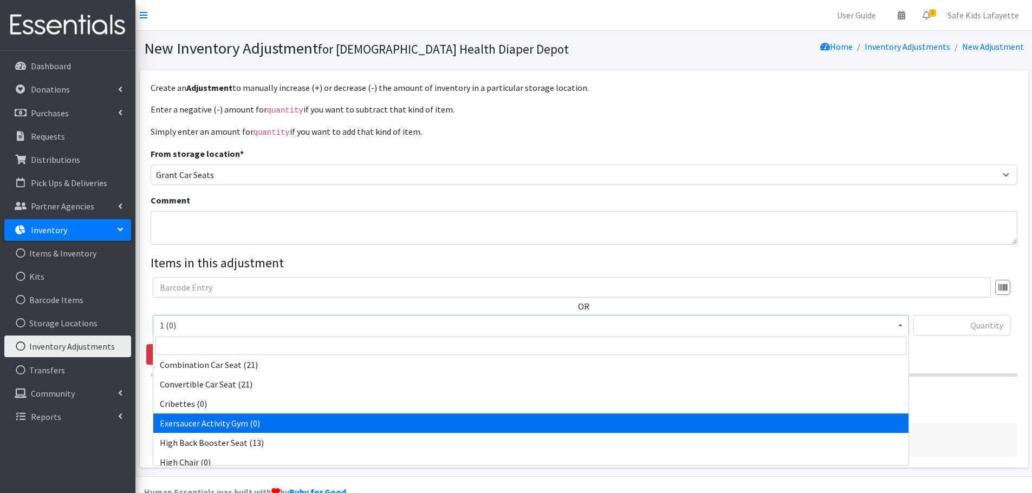
scroll to position [217, 0]
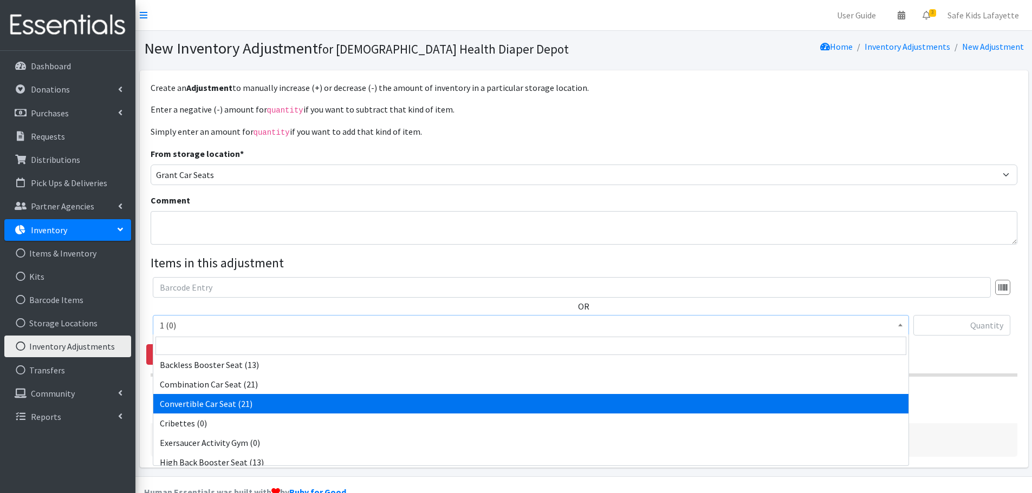
select select "14450"
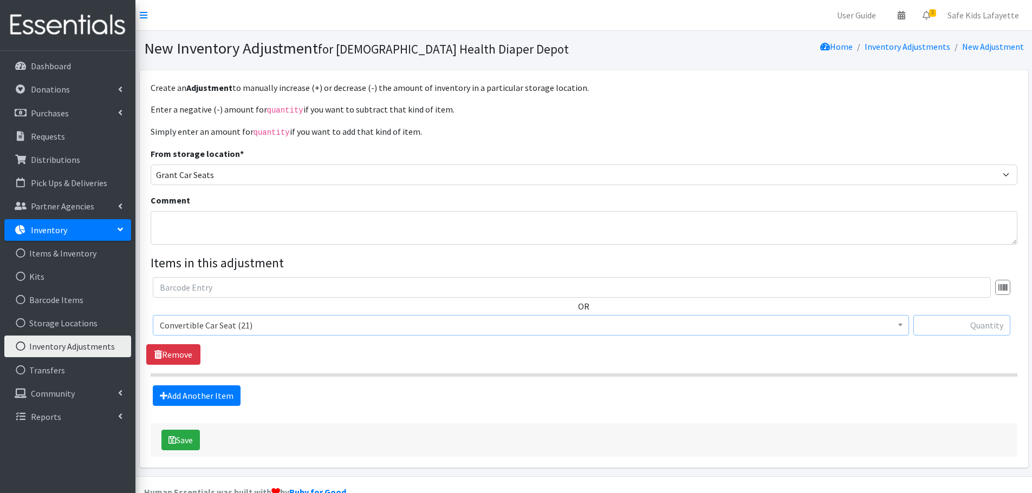
click at [954, 328] on input "text" at bounding box center [961, 325] width 97 height 21
type input "1"
click at [184, 442] on button "Save" at bounding box center [180, 440] width 38 height 21
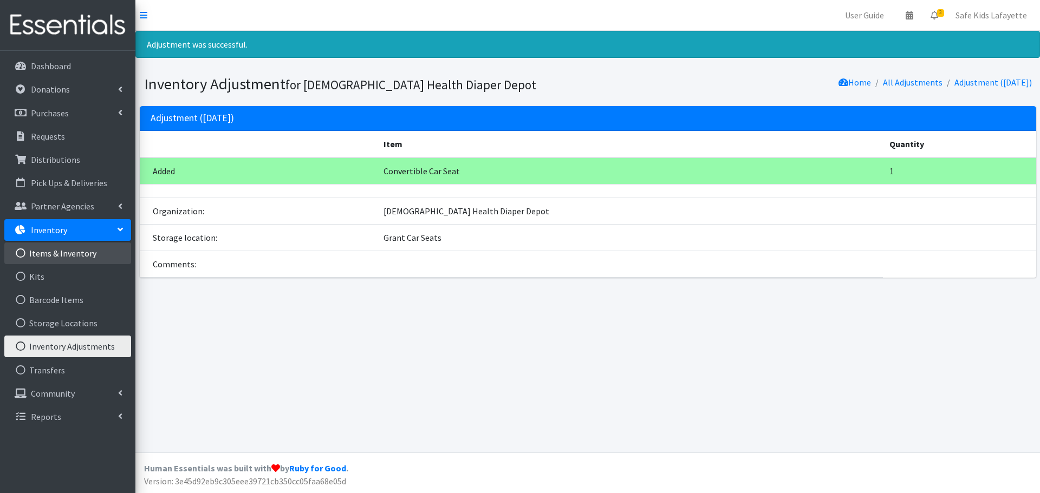
click at [95, 256] on link "Items & Inventory" at bounding box center [67, 254] width 127 height 22
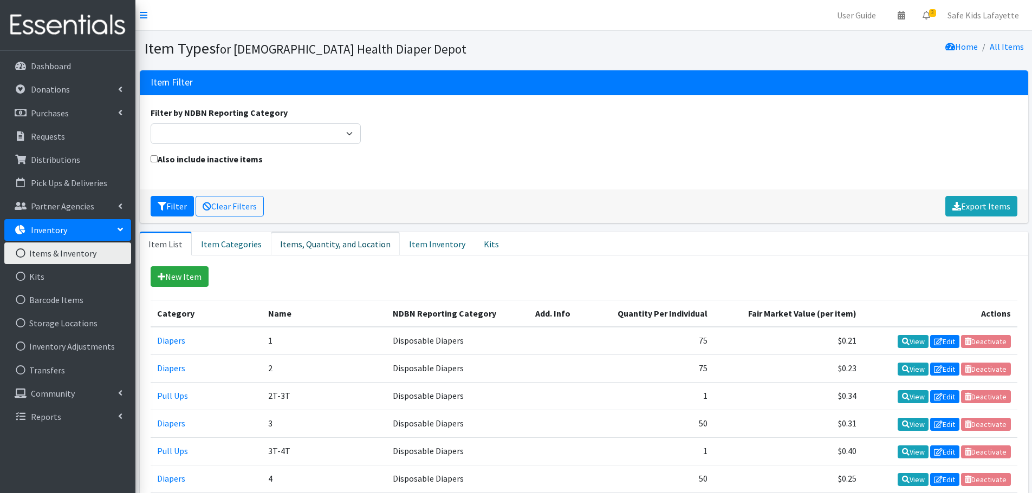
click at [367, 251] on link "Items, Quantity, and Location" at bounding box center [335, 244] width 129 height 24
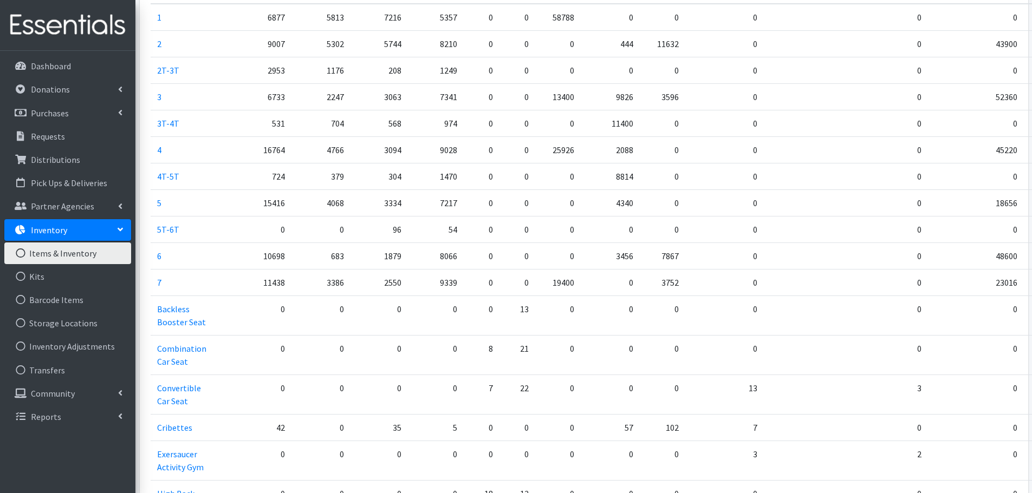
scroll to position [487, 0]
